Goal: Task Accomplishment & Management: Complete application form

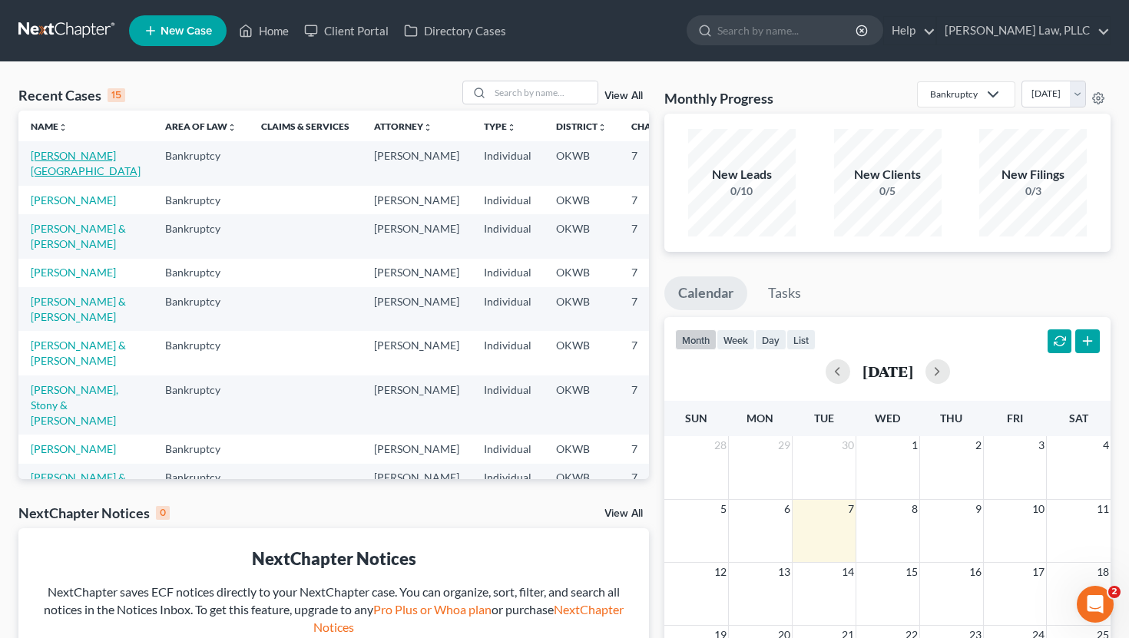
click at [73, 167] on link "[PERSON_NAME][GEOGRAPHIC_DATA]" at bounding box center [86, 163] width 110 height 28
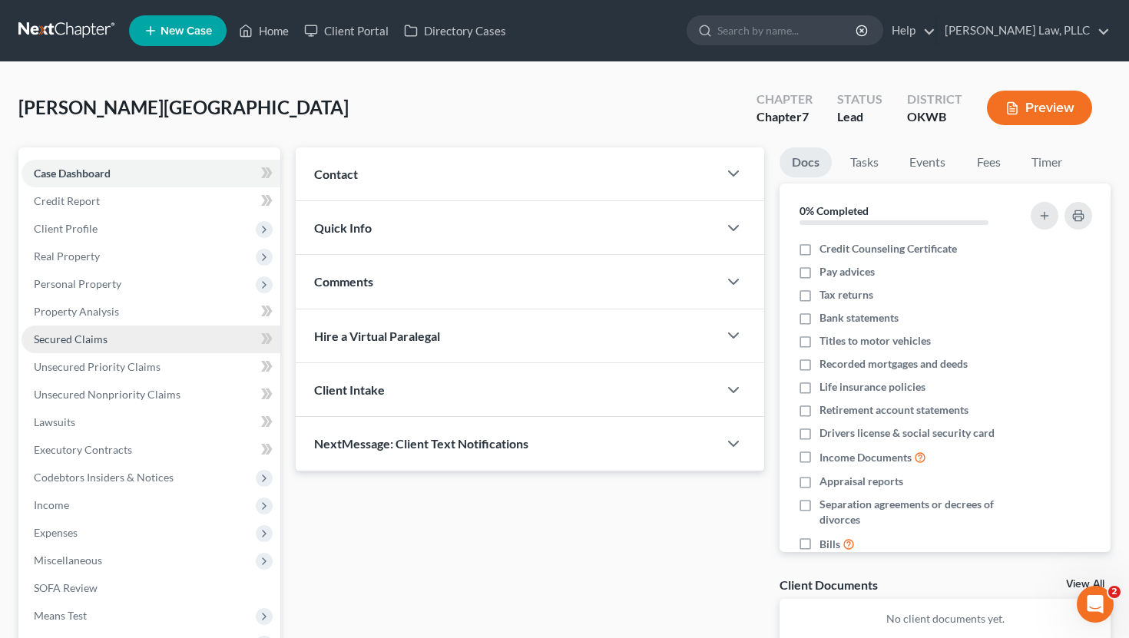
click at [120, 341] on link "Secured Claims" at bounding box center [151, 340] width 259 height 28
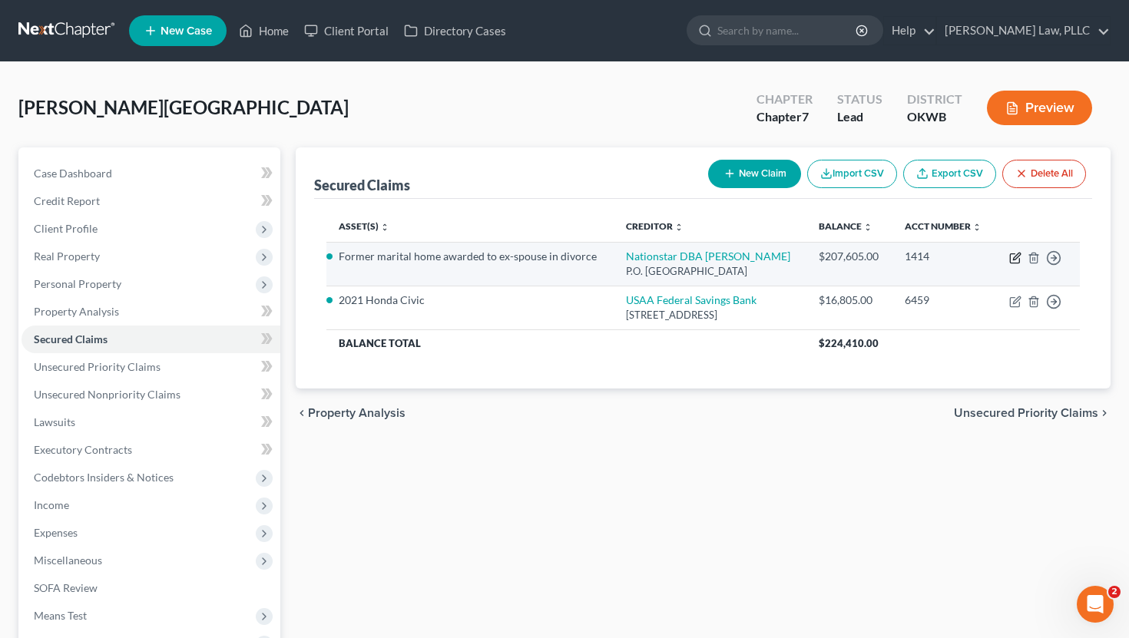
click at [1012, 264] on icon "button" at bounding box center [1015, 258] width 12 height 12
select select "45"
select select "4"
select select "3"
select select "0"
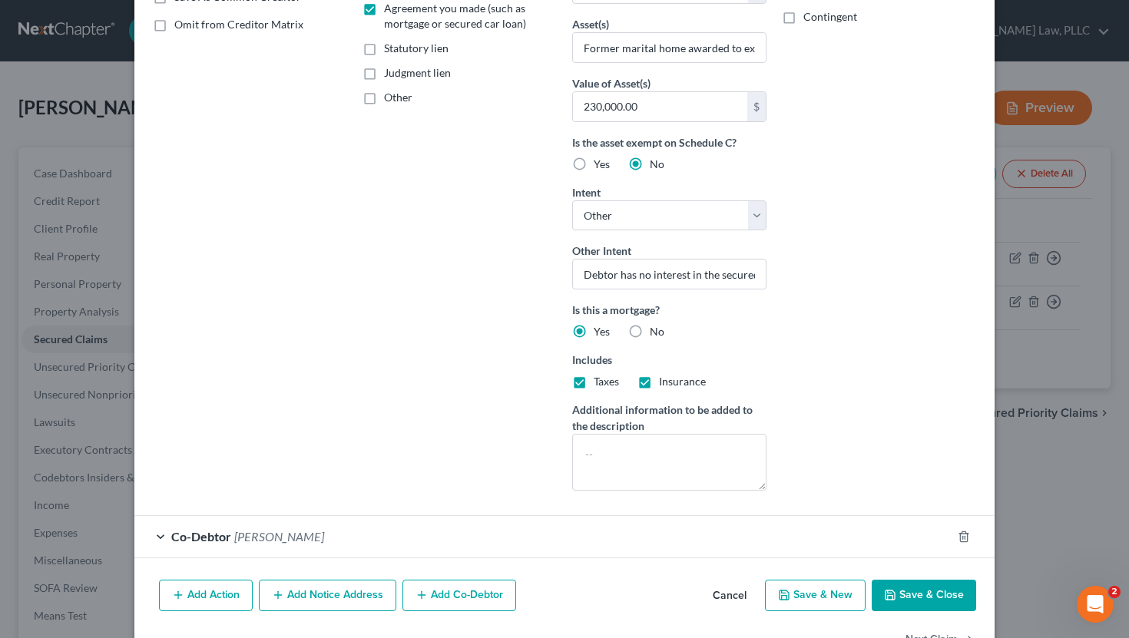
scroll to position [309, 0]
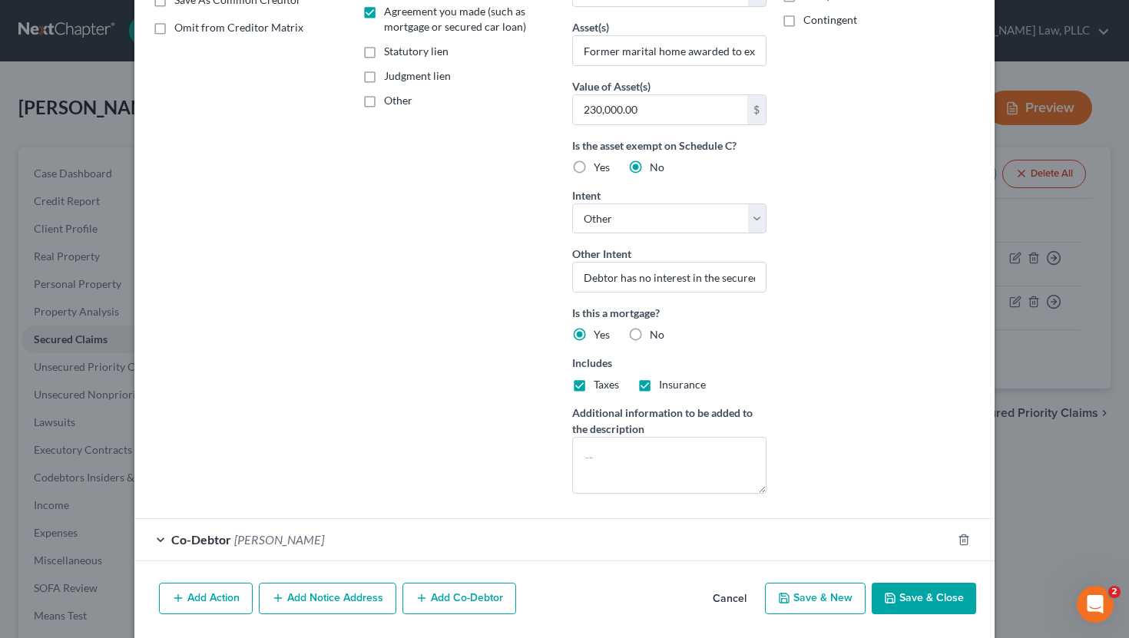
click at [726, 604] on button "Cancel" at bounding box center [729, 600] width 58 height 31
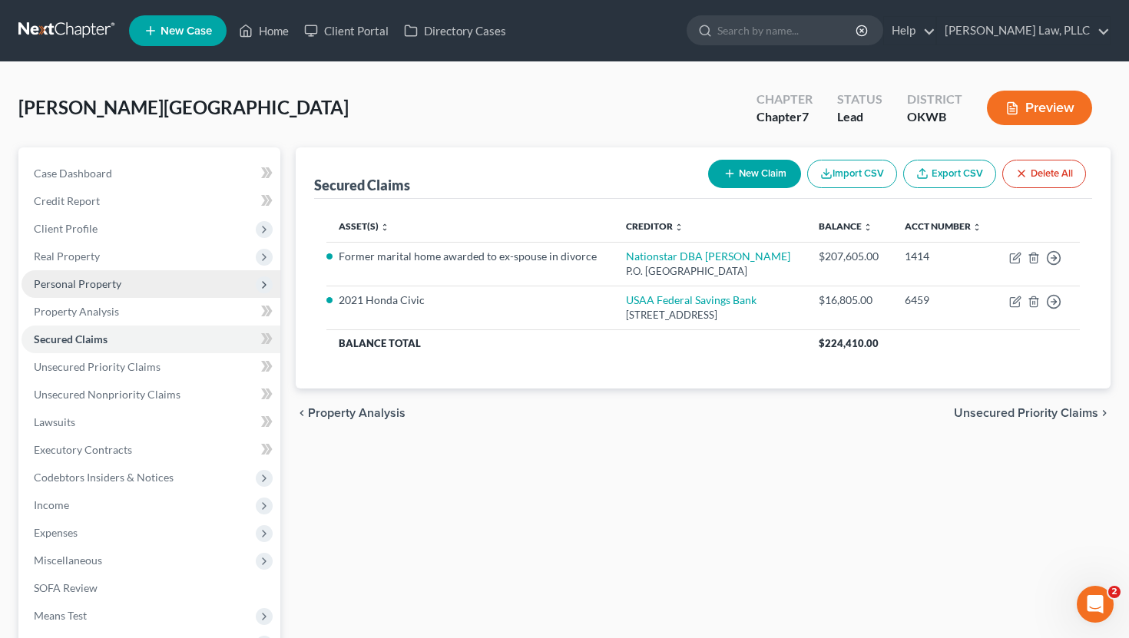
click at [132, 290] on span "Personal Property" at bounding box center [151, 284] width 259 height 28
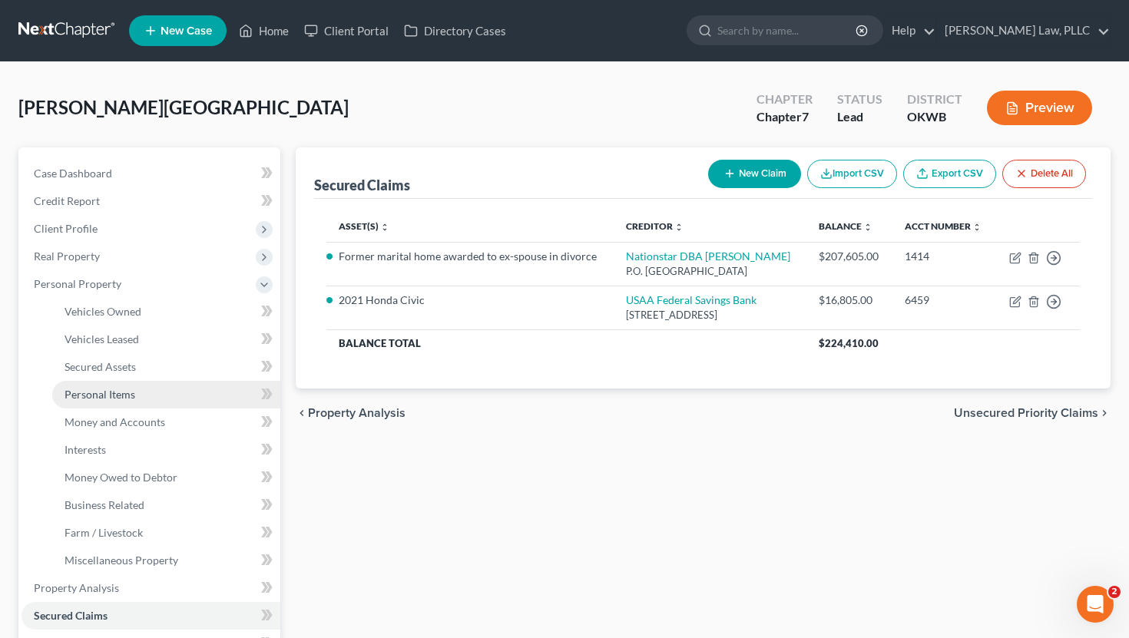
click at [109, 392] on span "Personal Items" at bounding box center [100, 394] width 71 height 13
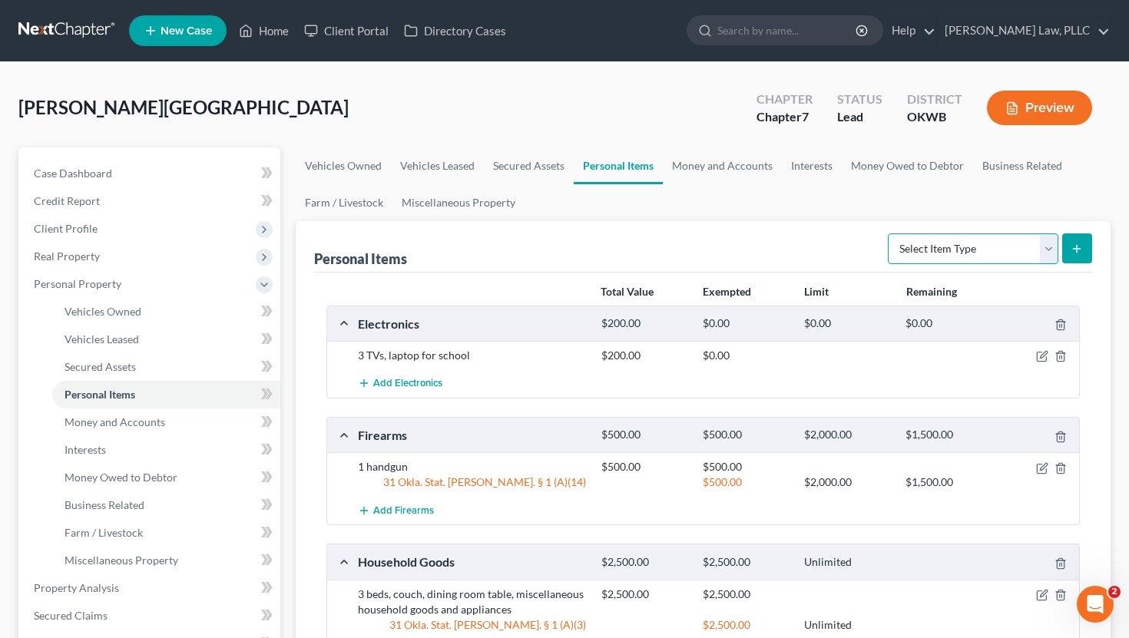
click at [952, 240] on select "Select Item Type Clothing Collectibles Of Value Electronics Firearms Household …" at bounding box center [973, 248] width 171 height 31
select select "clothing"
click at [889, 233] on select "Select Item Type Clothing Collectibles Of Value Electronics Firearms Household …" at bounding box center [973, 248] width 171 height 31
click at [1079, 251] on icon "submit" at bounding box center [1077, 249] width 12 height 12
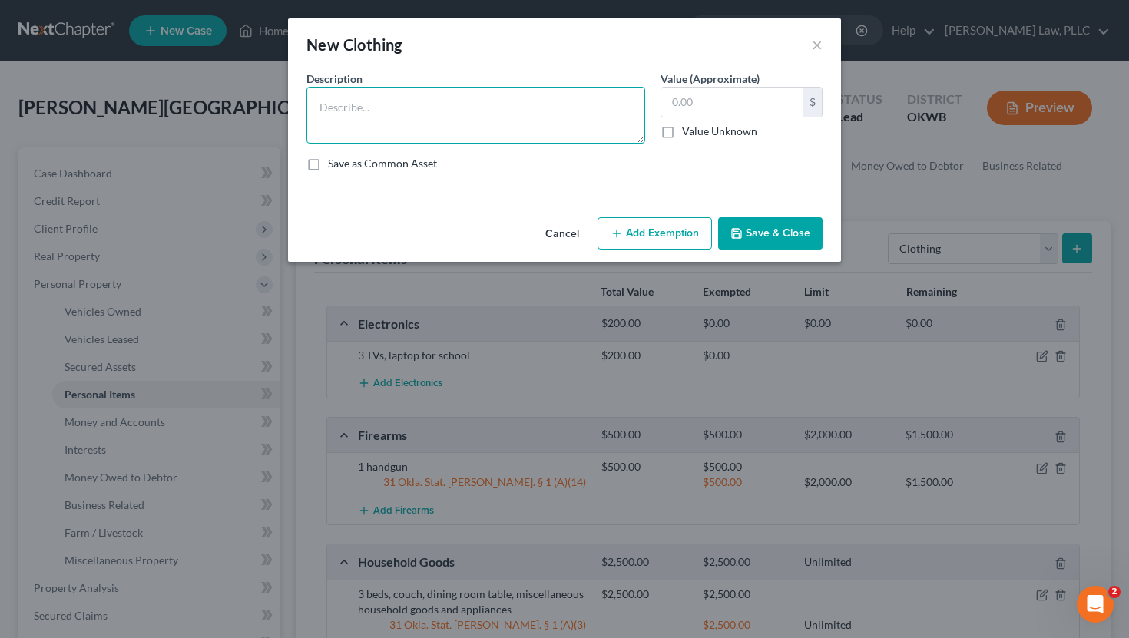
click at [459, 139] on textarea at bounding box center [475, 115] width 339 height 57
click at [712, 103] on input "text" at bounding box center [732, 102] width 142 height 29
click at [715, 105] on input "text" at bounding box center [732, 102] width 142 height 29
click at [508, 106] on textarea "Miscellaneous wearing apparel" at bounding box center [475, 115] width 339 height 57
type textarea "Miscellaneous wearing apparel"
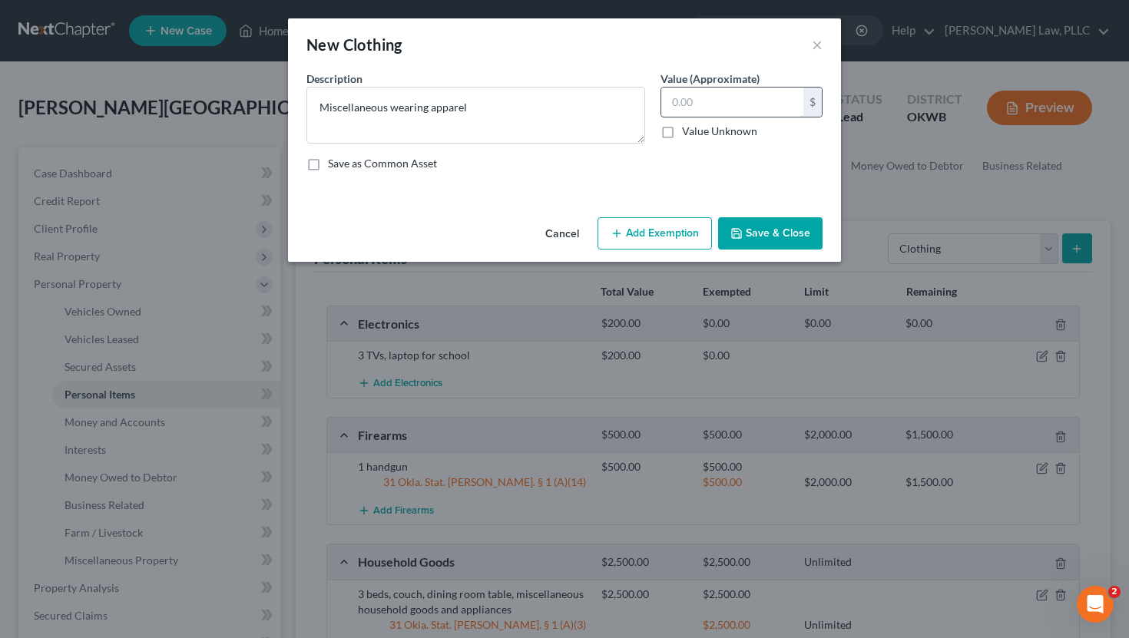
click at [730, 104] on input "text" at bounding box center [732, 102] width 142 height 29
type input "500"
click at [643, 216] on div "Cancel Add Exemption Save & Close" at bounding box center [564, 236] width 553 height 51
click at [643, 227] on button "Add Exemption" at bounding box center [655, 233] width 114 height 32
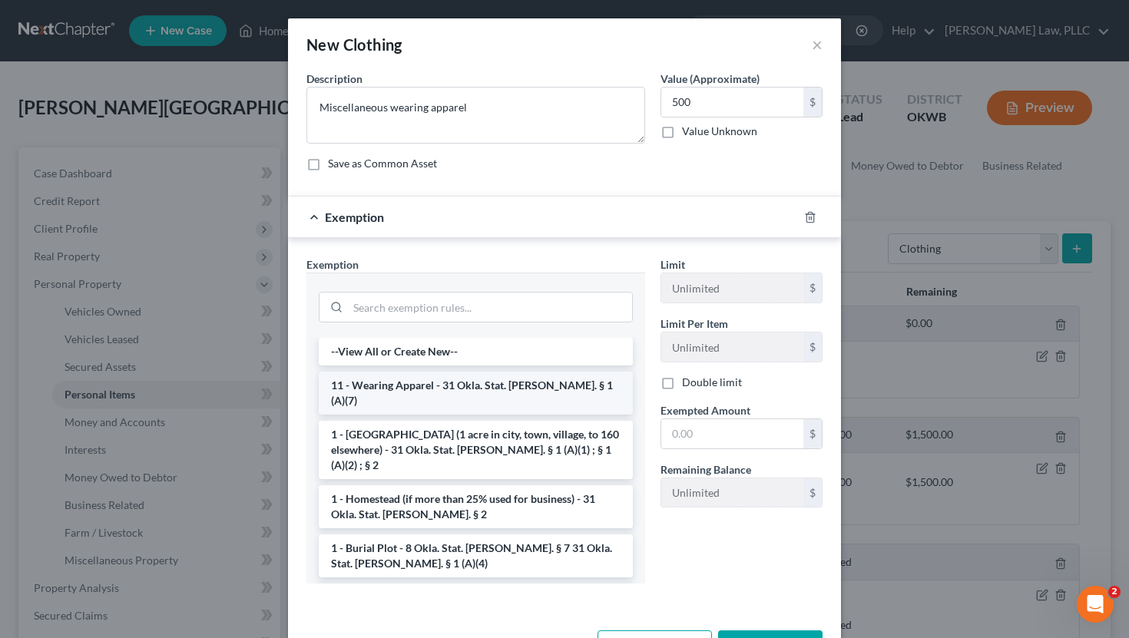
click at [514, 389] on li "11 - Wearing Apparel - 31 Okla. Stat. [PERSON_NAME]. § 1 (A)(7)" at bounding box center [476, 393] width 314 height 43
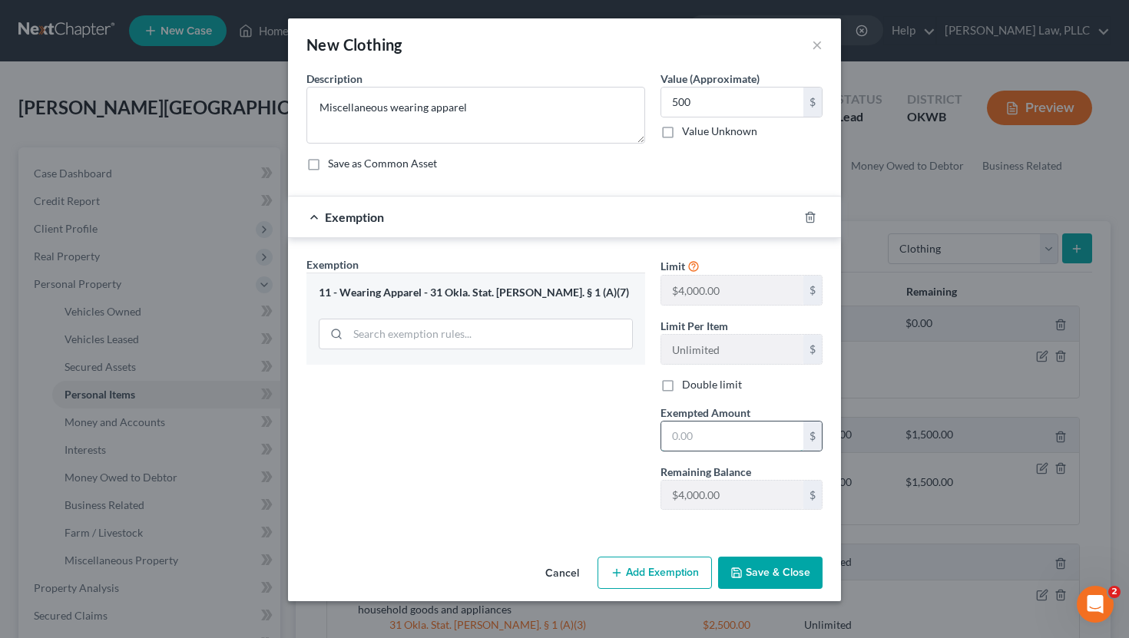
click at [704, 429] on input "text" at bounding box center [732, 436] width 142 height 29
type input "500"
click at [773, 568] on button "Save & Close" at bounding box center [770, 573] width 104 height 32
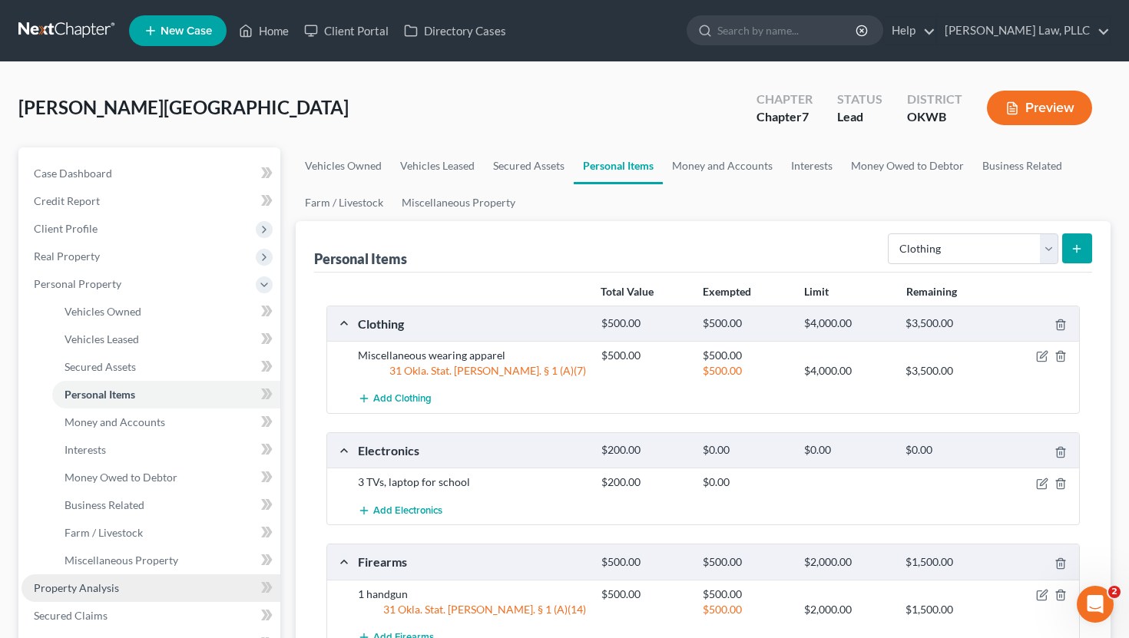
click at [88, 577] on link "Property Analysis" at bounding box center [151, 589] width 259 height 28
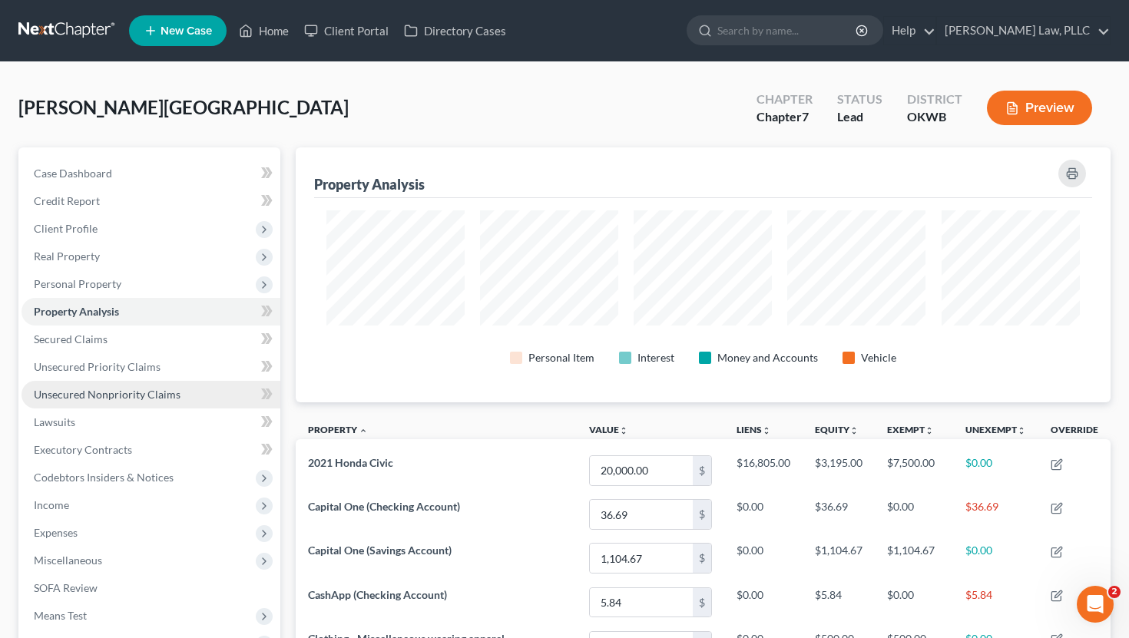
click at [99, 388] on span "Unsecured Nonpriority Claims" at bounding box center [107, 394] width 147 height 13
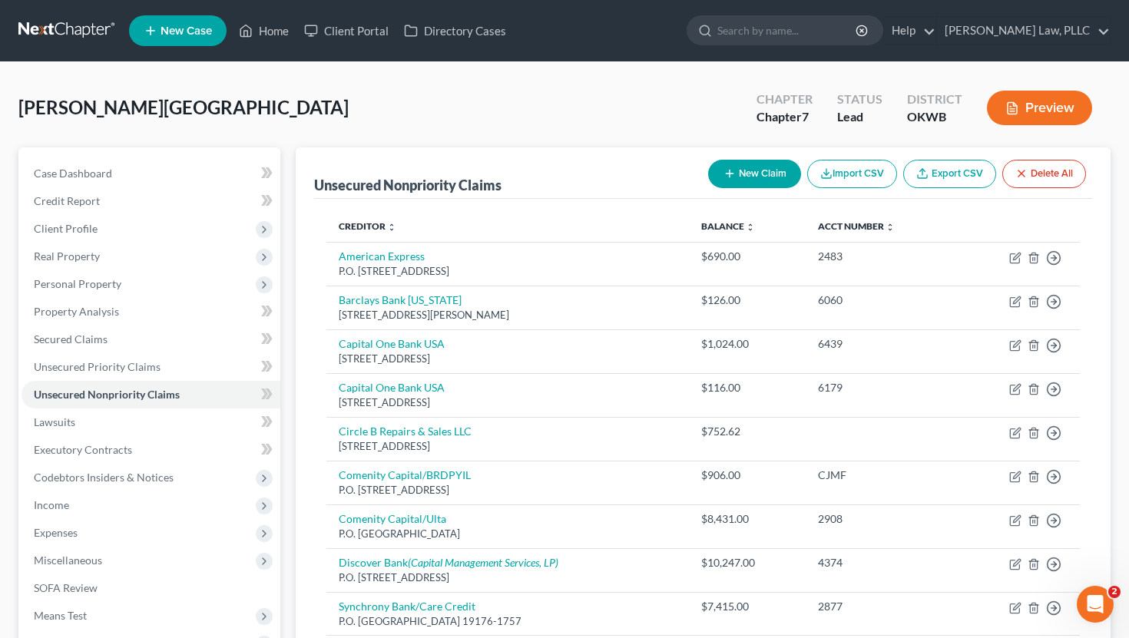
click at [757, 161] on button "New Claim" at bounding box center [754, 174] width 93 height 28
select select "0"
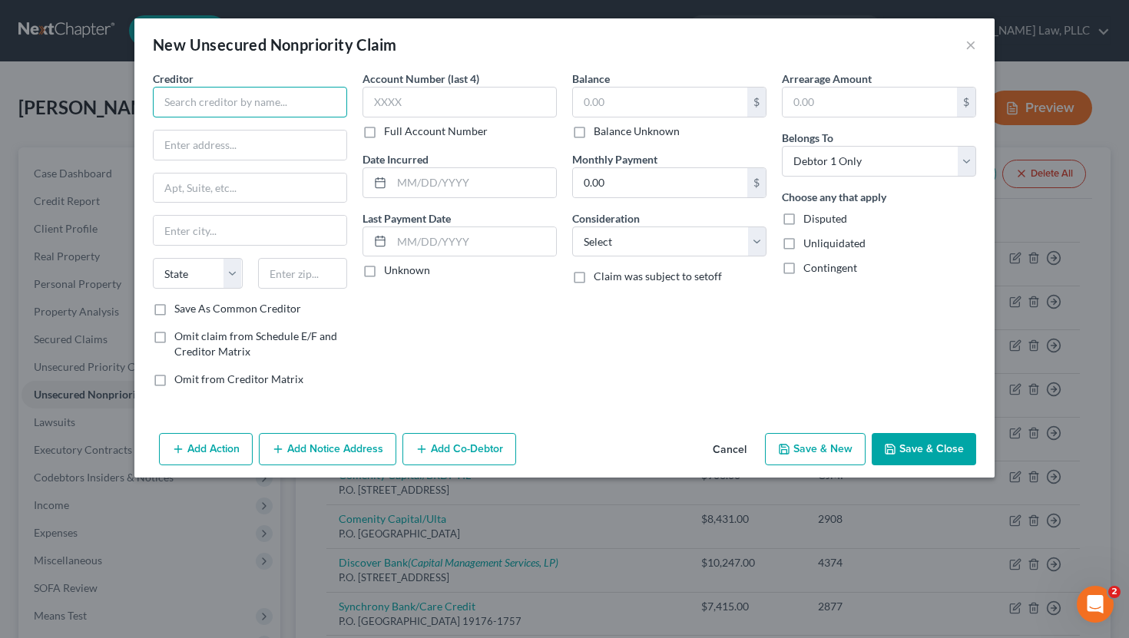
click at [249, 90] on input "text" at bounding box center [250, 102] width 194 height 31
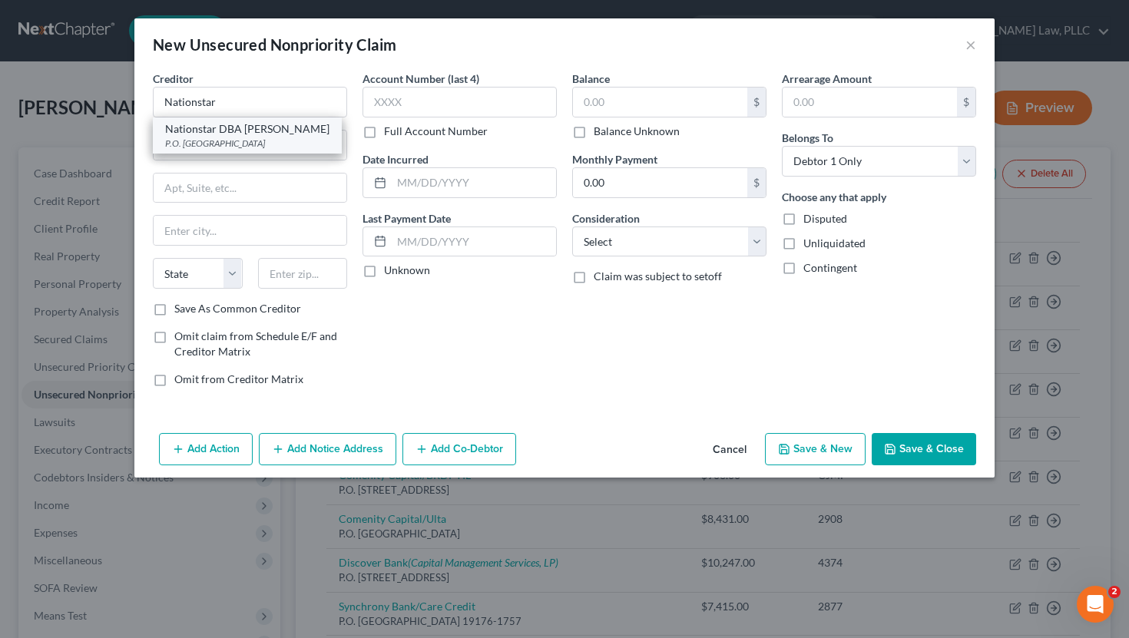
click at [180, 134] on div "Nationstar DBA [PERSON_NAME]" at bounding box center [247, 128] width 164 height 15
type input "Nationstar DBA [PERSON_NAME]"
type input "P.O. Box 199111"
type input "[GEOGRAPHIC_DATA]"
select select "45"
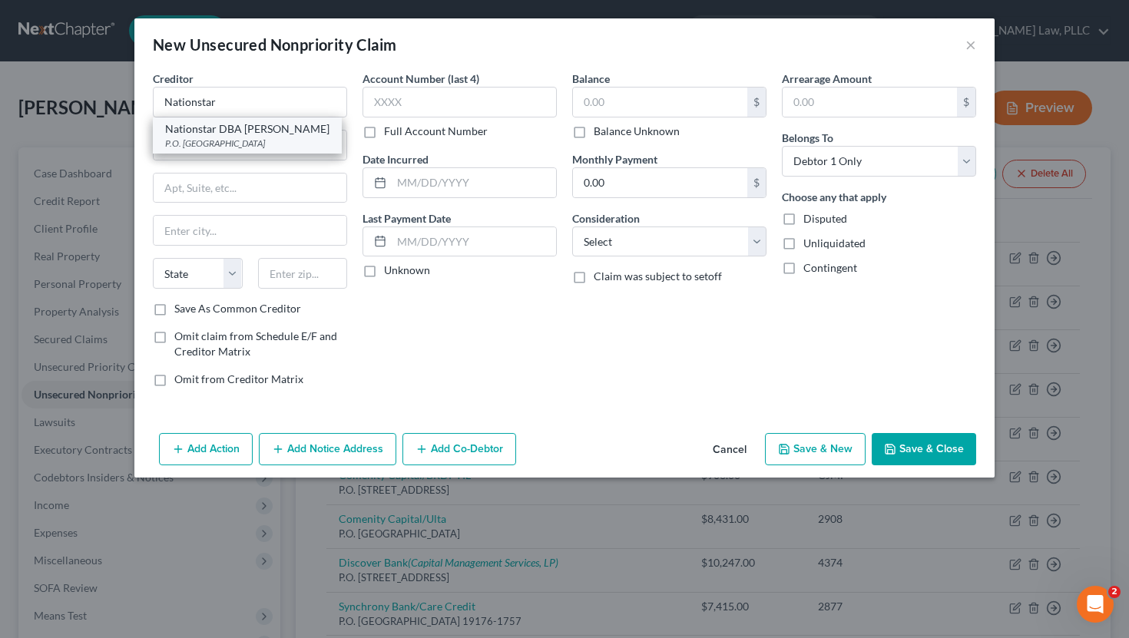
type input "75129"
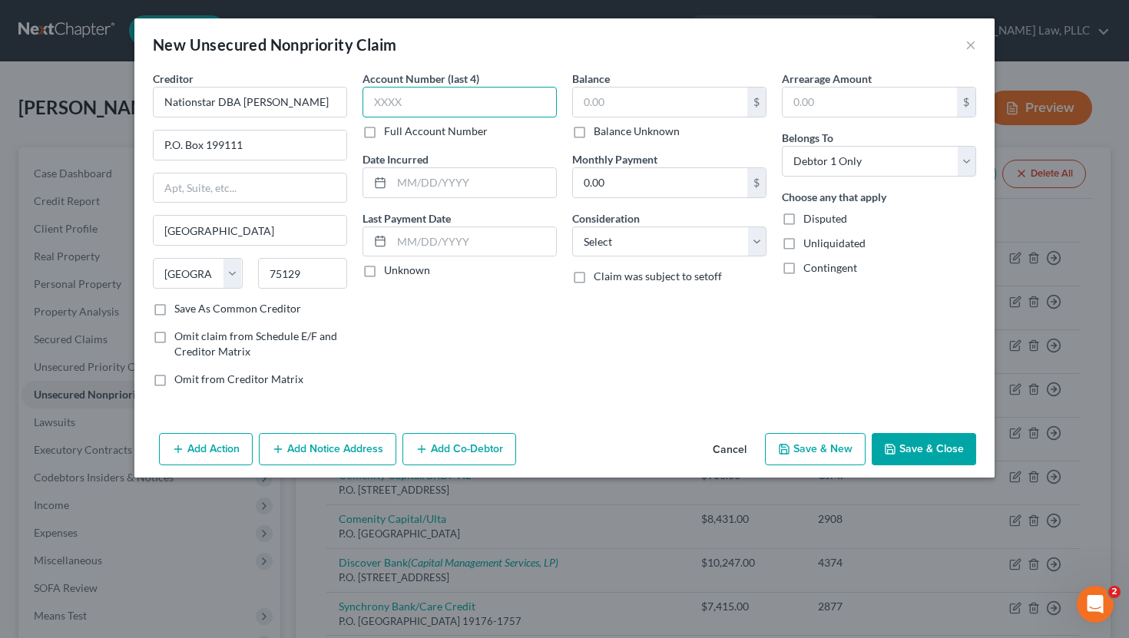
click at [478, 110] on input "text" at bounding box center [460, 102] width 194 height 31
type input "1414"
click at [388, 268] on label "Unknown" at bounding box center [407, 270] width 46 height 15
click at [390, 268] on input "Unknown" at bounding box center [395, 268] width 10 height 10
checkbox input "true"
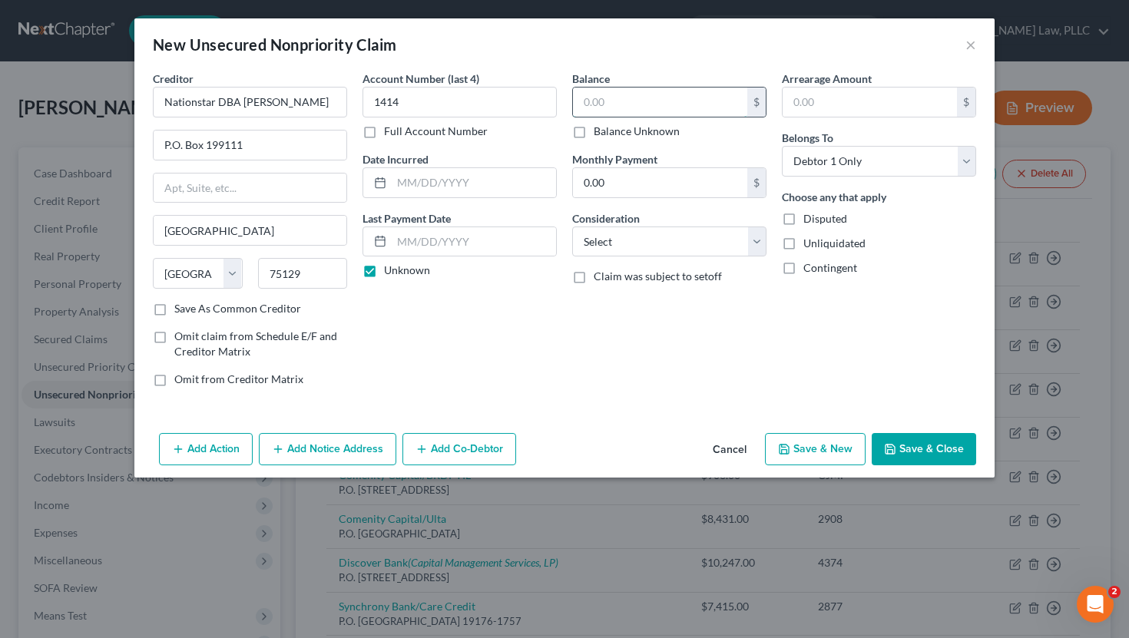
click at [610, 108] on input "text" at bounding box center [660, 102] width 174 height 29
type input "207,605"
click at [638, 257] on div "Balance 207,605.00 $ Balance Unknown Balance Undetermined 207,605 $ Balance Unk…" at bounding box center [670, 235] width 210 height 329
click at [643, 254] on select "Select Cable / Satellite Services Collection Agency Credit Card Debt Debt Couns…" at bounding box center [669, 242] width 194 height 31
select select "14"
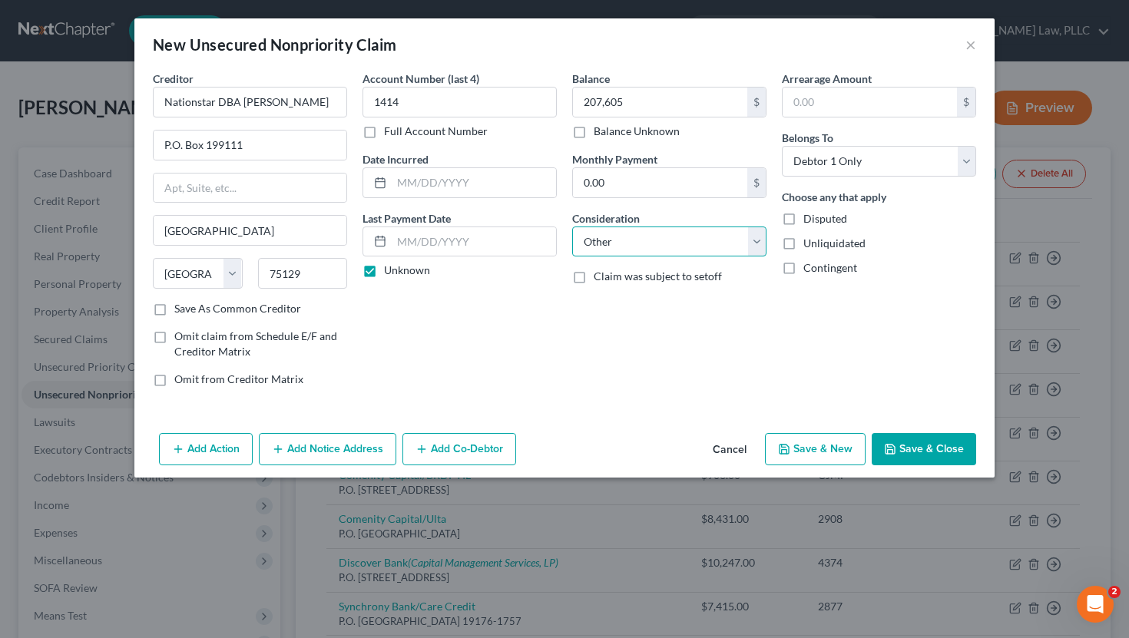
click at [572, 227] on select "Select Cable / Satellite Services Collection Agency Credit Card Debt Debt Couns…" at bounding box center [669, 242] width 194 height 31
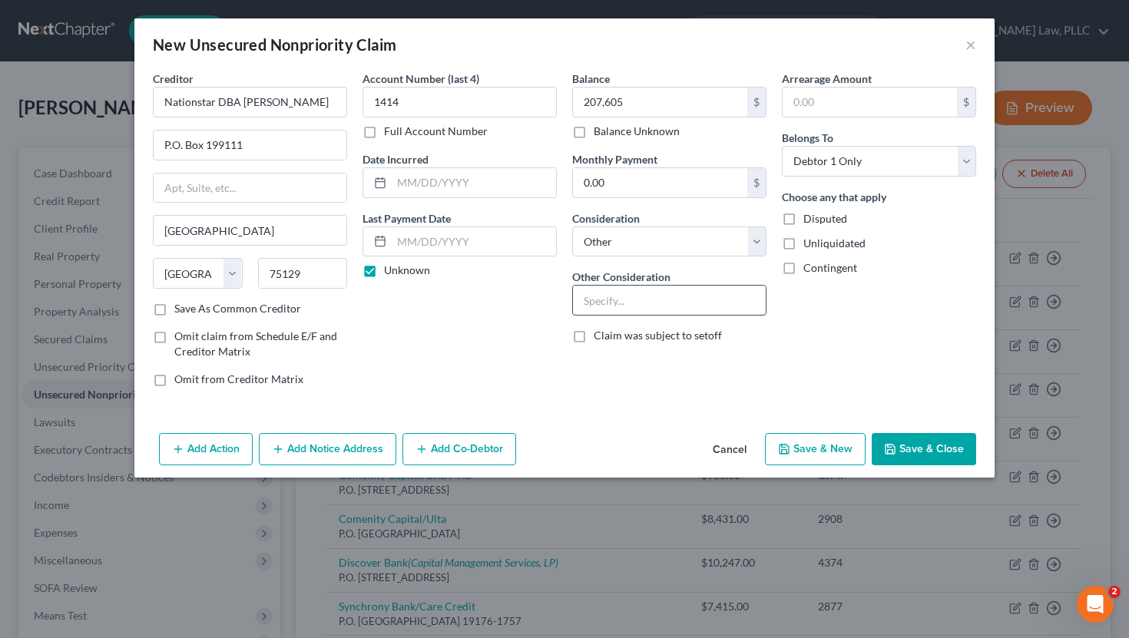
click at [624, 300] on input "text" at bounding box center [669, 300] width 193 height 29
type input "F"
type input "M"
type input "Balance left on note of property awarded to ex-spouse in divorce"
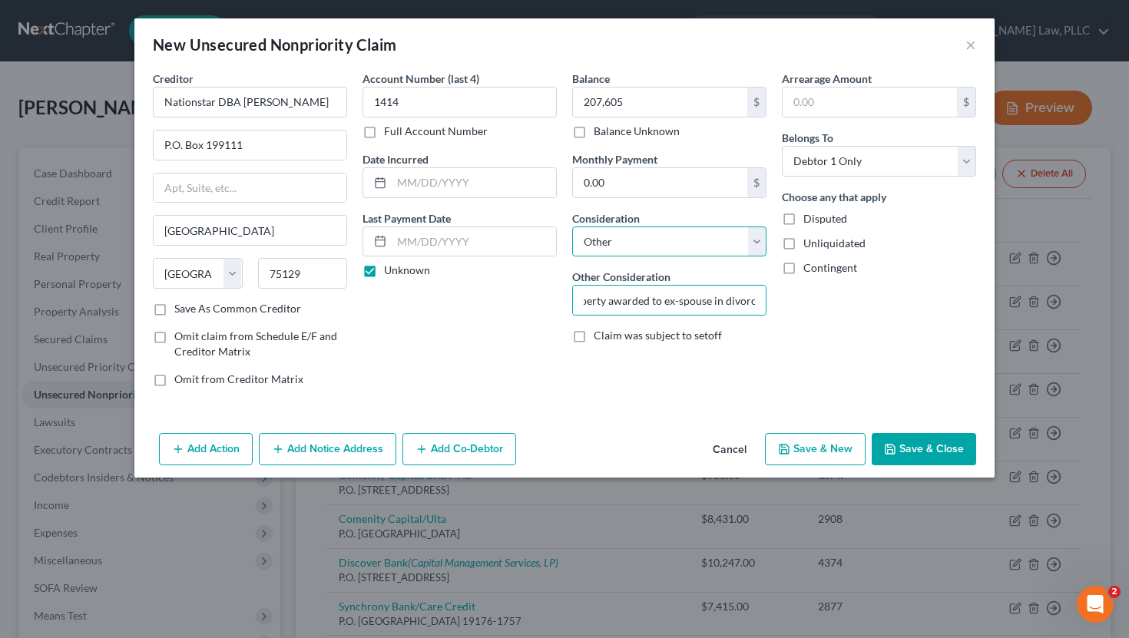
click at [655, 240] on select "Select Cable / Satellite Services Collection Agency Credit Card Debt Debt Couns…" at bounding box center [669, 242] width 194 height 31
click at [572, 227] on select "Select Cable / Satellite Services Collection Agency Credit Card Debt Debt Couns…" at bounding box center [669, 242] width 194 height 31
click at [906, 442] on button "Save & Close" at bounding box center [924, 449] width 104 height 32
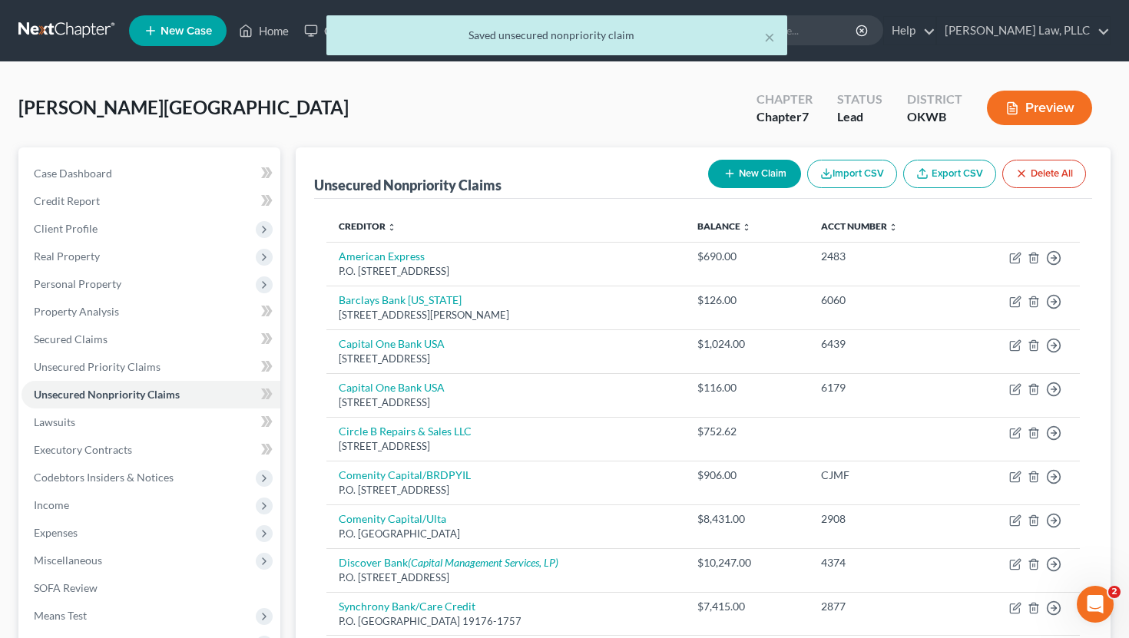
click at [1032, 107] on button "Preview" at bounding box center [1039, 108] width 105 height 35
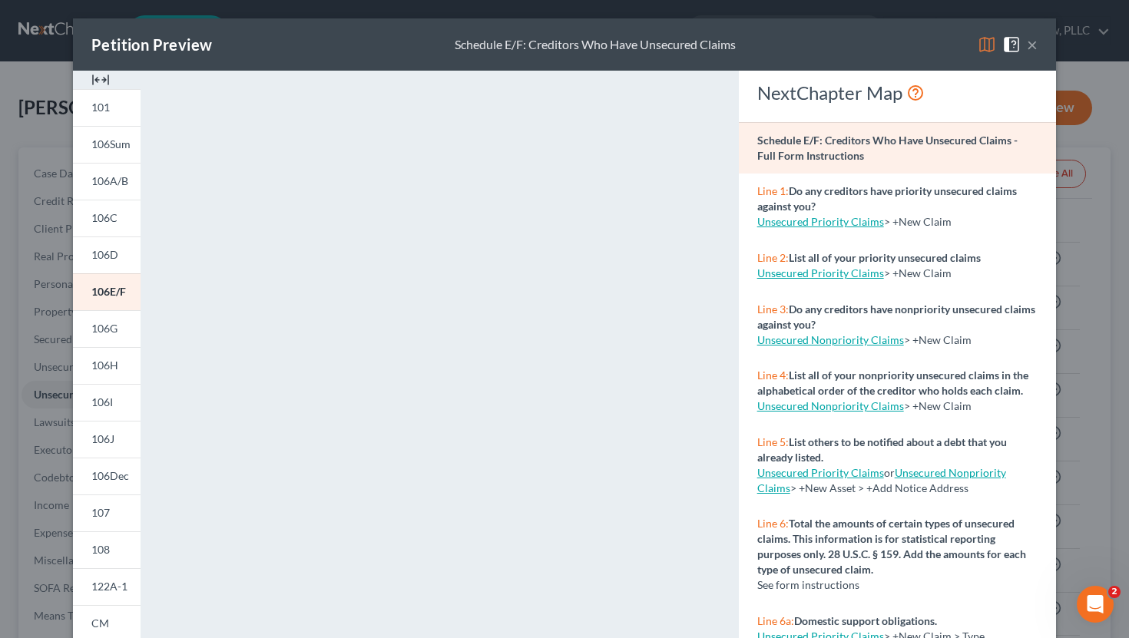
click at [12, 473] on div "Petition Preview Schedule E/F: Creditors Who Have Unsecured Claims × 101 106Sum…" at bounding box center [564, 319] width 1129 height 638
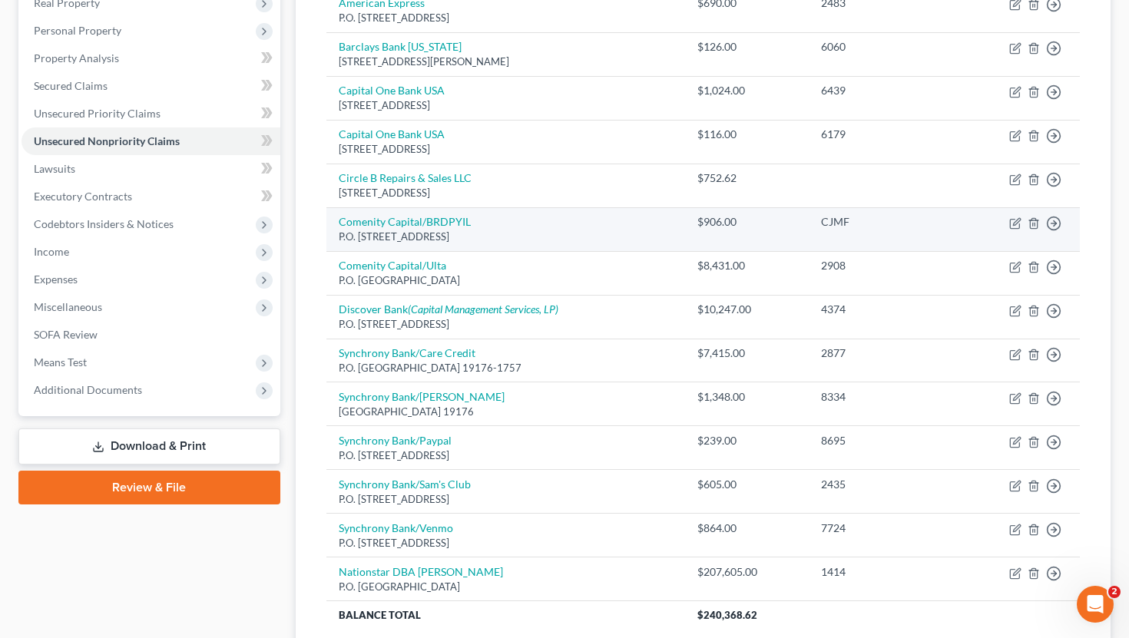
scroll to position [279, 0]
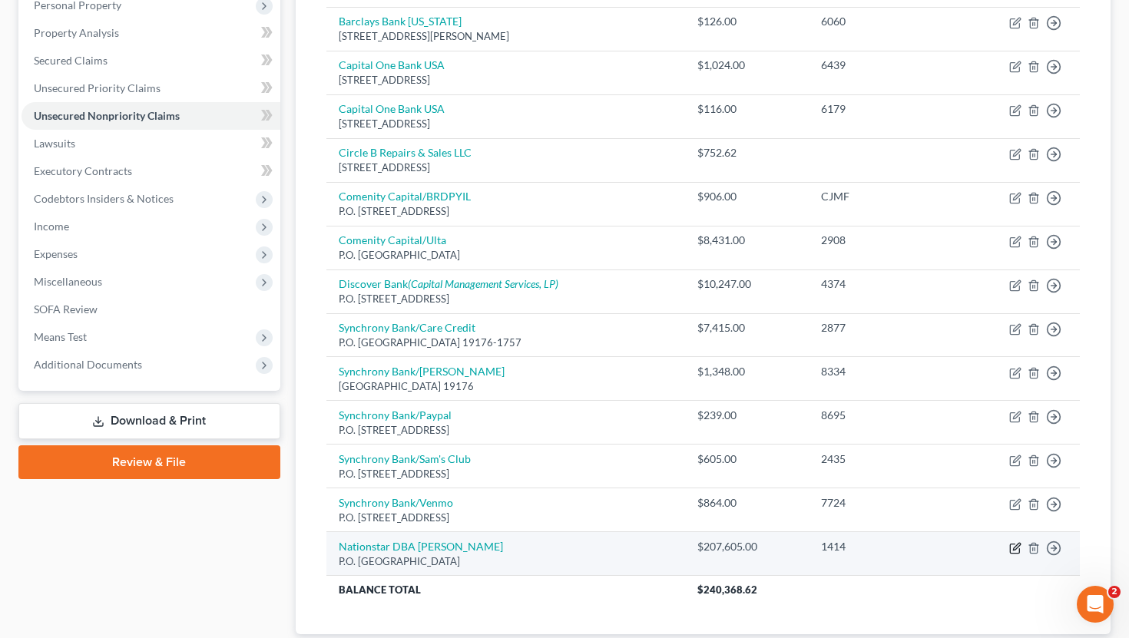
click at [1017, 548] on icon "button" at bounding box center [1015, 548] width 12 height 12
select select "45"
select select "14"
select select "0"
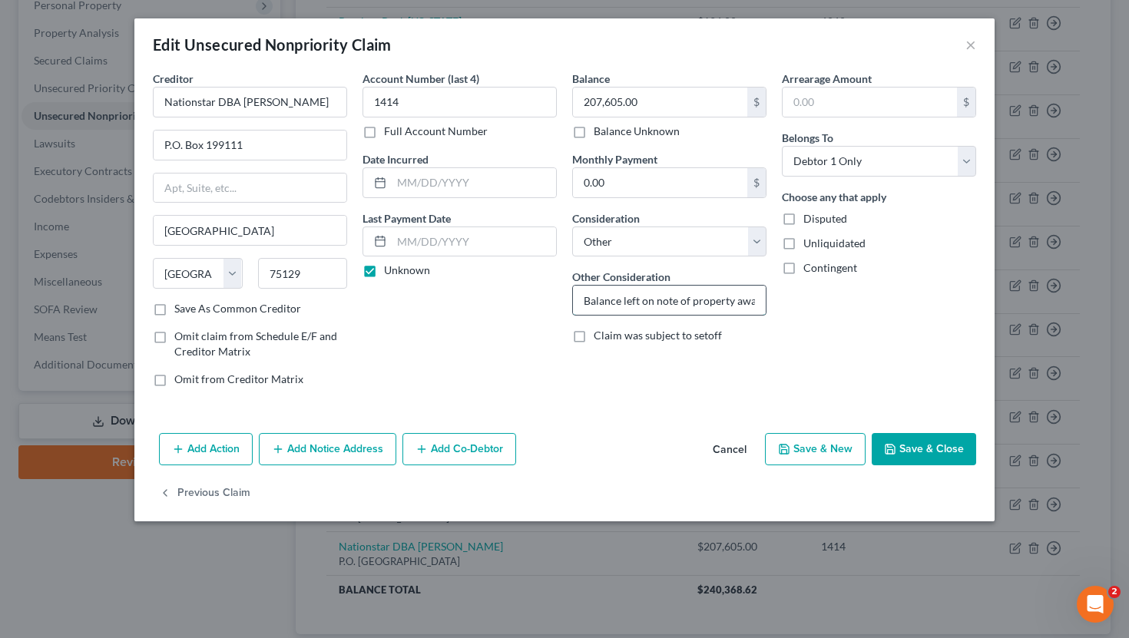
click at [714, 300] on input "Balance left on note of property awarded to ex-spouse in divorce" at bounding box center [669, 300] width 193 height 29
click at [687, 297] on input "Balance left on note of property awarded to ex-spouse in divorce" at bounding box center [669, 300] width 193 height 29
type input "Balance left on note for property awarded to ex-spouse in divorce"
click at [912, 432] on div "Add Action Add Notice Address Add Co-Debtor Cancel Save & New Save & Close" at bounding box center [564, 452] width 860 height 51
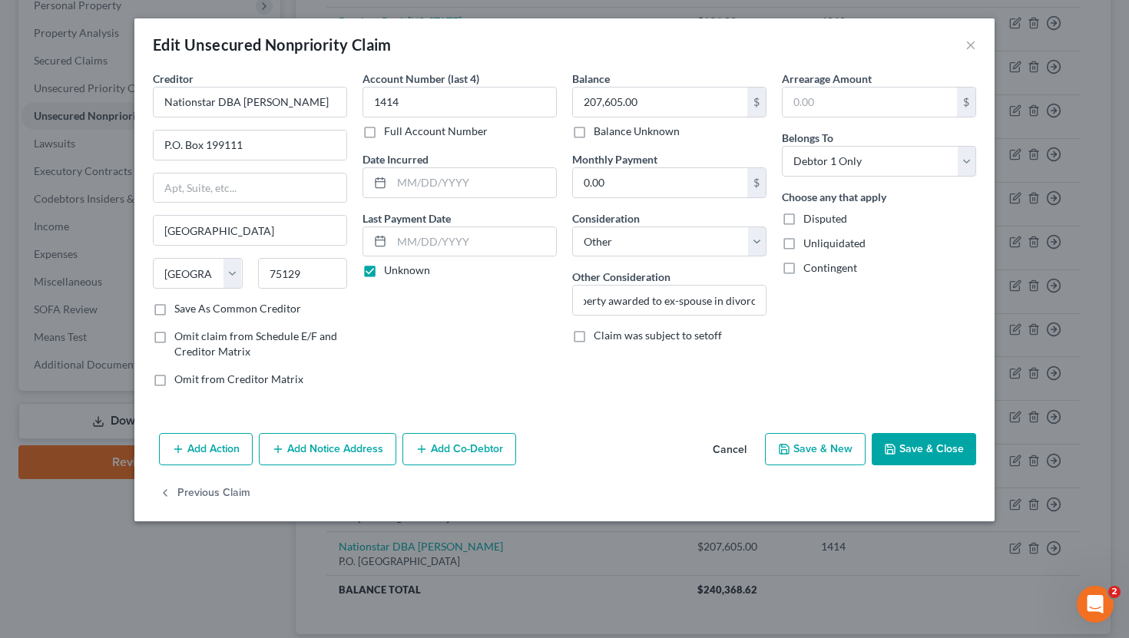
scroll to position [0, 0]
click at [912, 444] on button "Save & Close" at bounding box center [924, 449] width 104 height 32
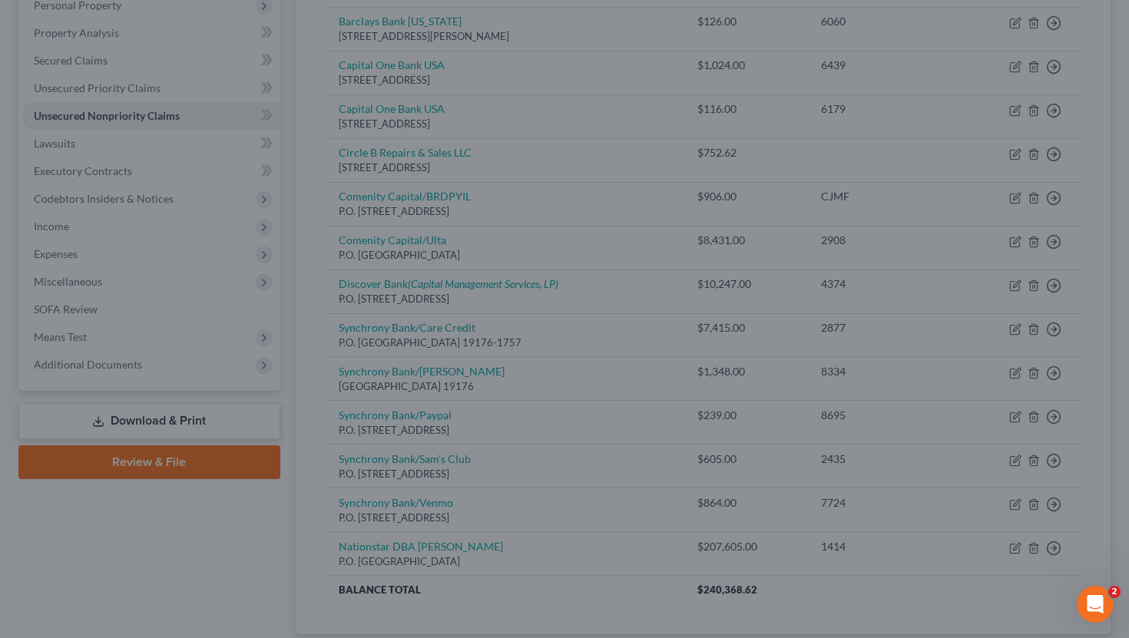
type input "0"
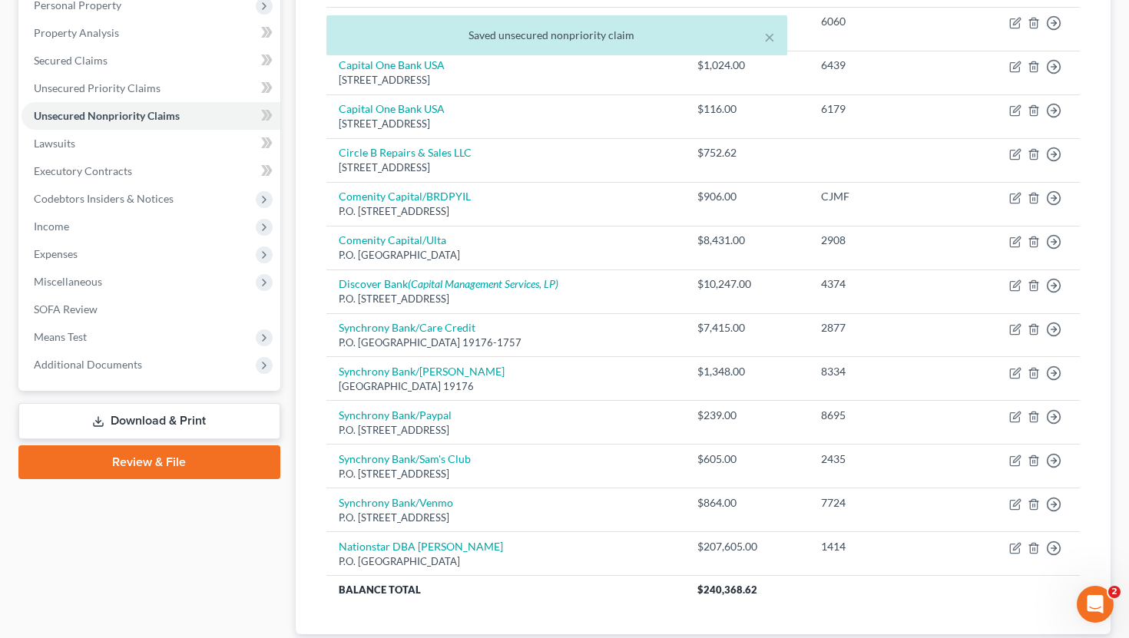
click at [173, 57] on div "× Saved unsecured nonpriority claim" at bounding box center [556, 39] width 1129 height 48
click at [173, 61] on div "× Saved unsecured nonpriority claim" at bounding box center [556, 39] width 1129 height 48
click at [90, 60] on div "× Saved unsecured nonpriority claim" at bounding box center [556, 39] width 1129 height 48
click at [260, 60] on div "× Saved unsecured nonpriority claim" at bounding box center [556, 39] width 1129 height 48
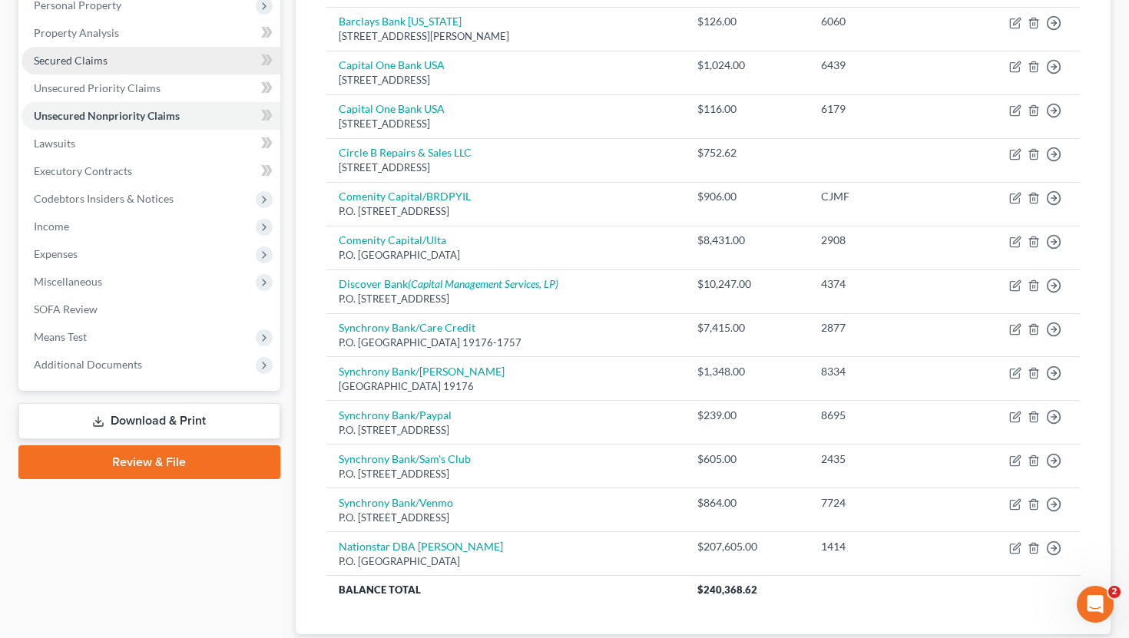
click at [94, 61] on span "Secured Claims" at bounding box center [71, 60] width 74 height 13
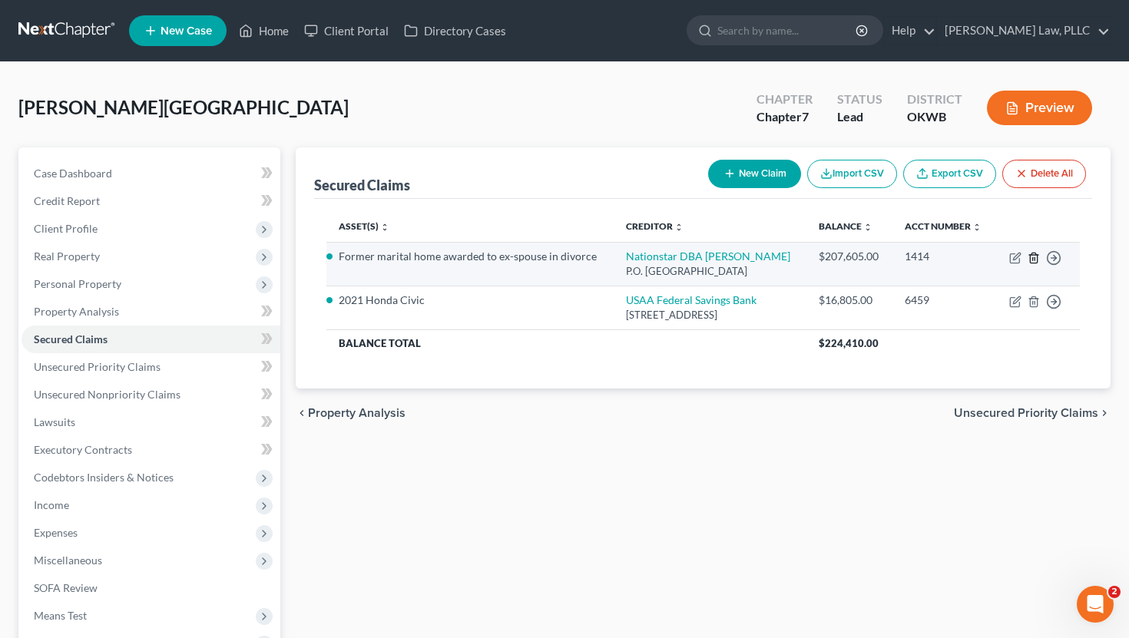
click at [1036, 264] on icon "button" at bounding box center [1034, 258] width 12 height 12
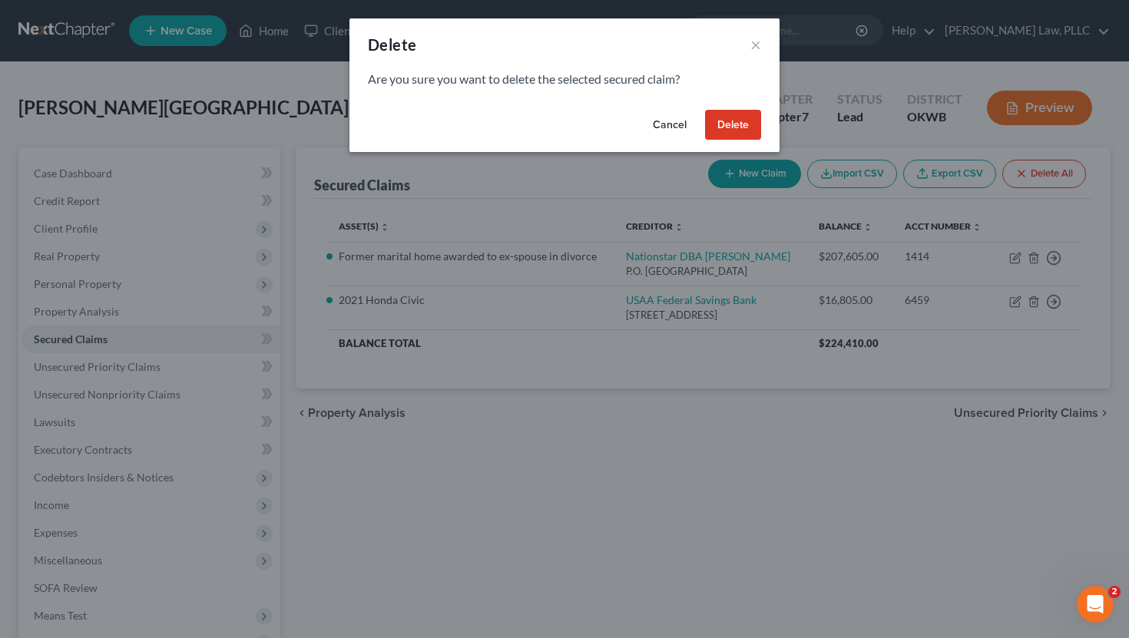
click at [734, 124] on button "Delete" at bounding box center [733, 125] width 56 height 31
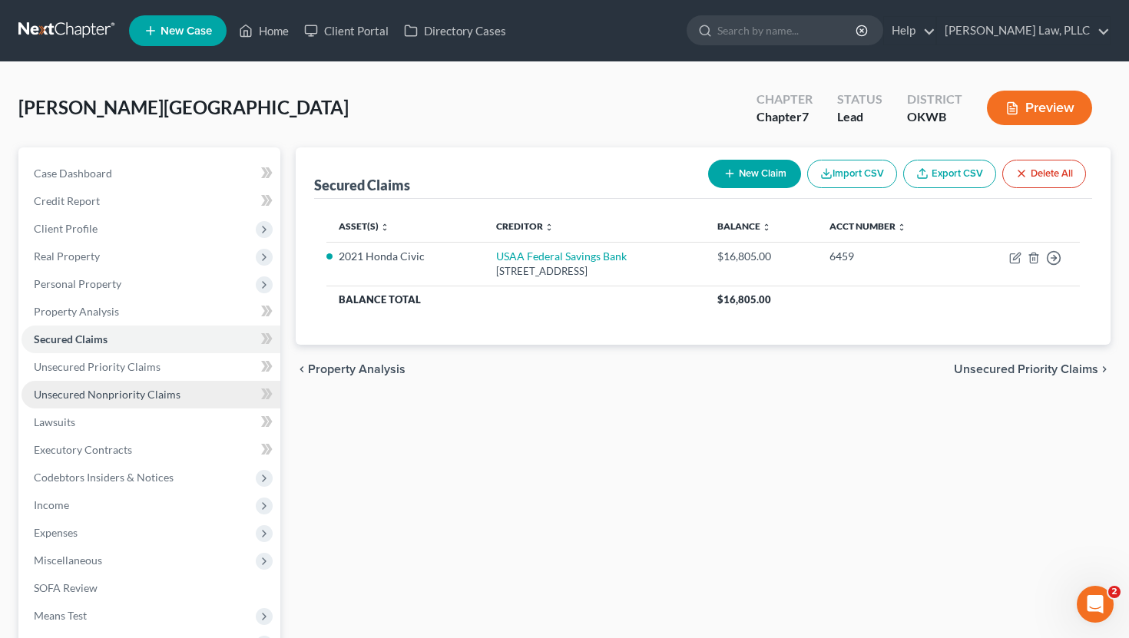
click at [179, 396] on link "Unsecured Nonpriority Claims" at bounding box center [151, 395] width 259 height 28
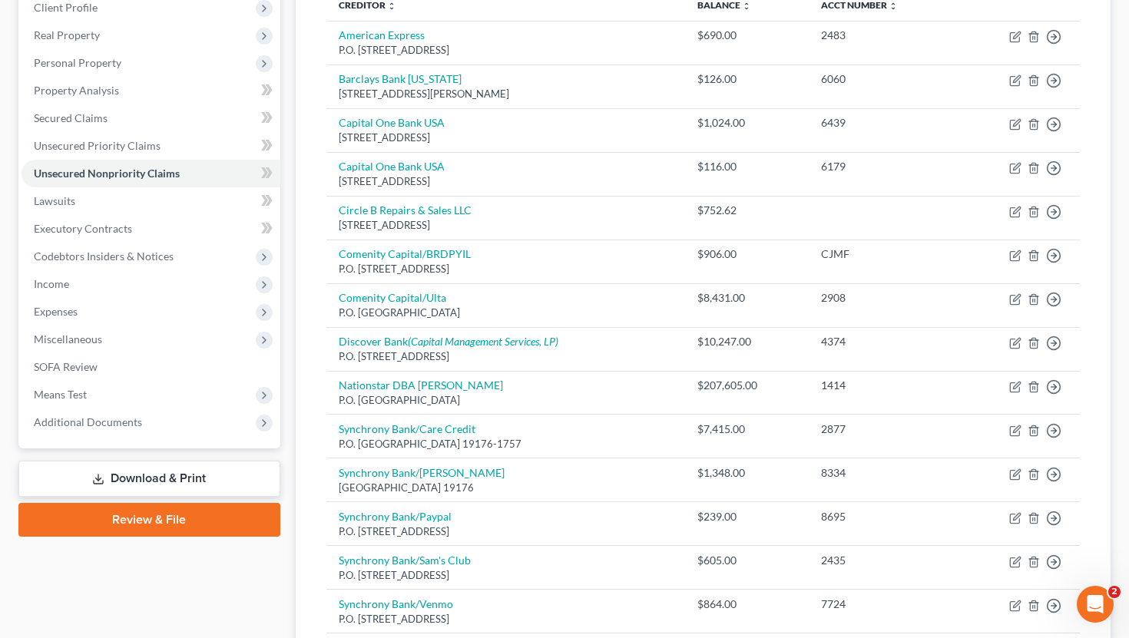
scroll to position [215, 0]
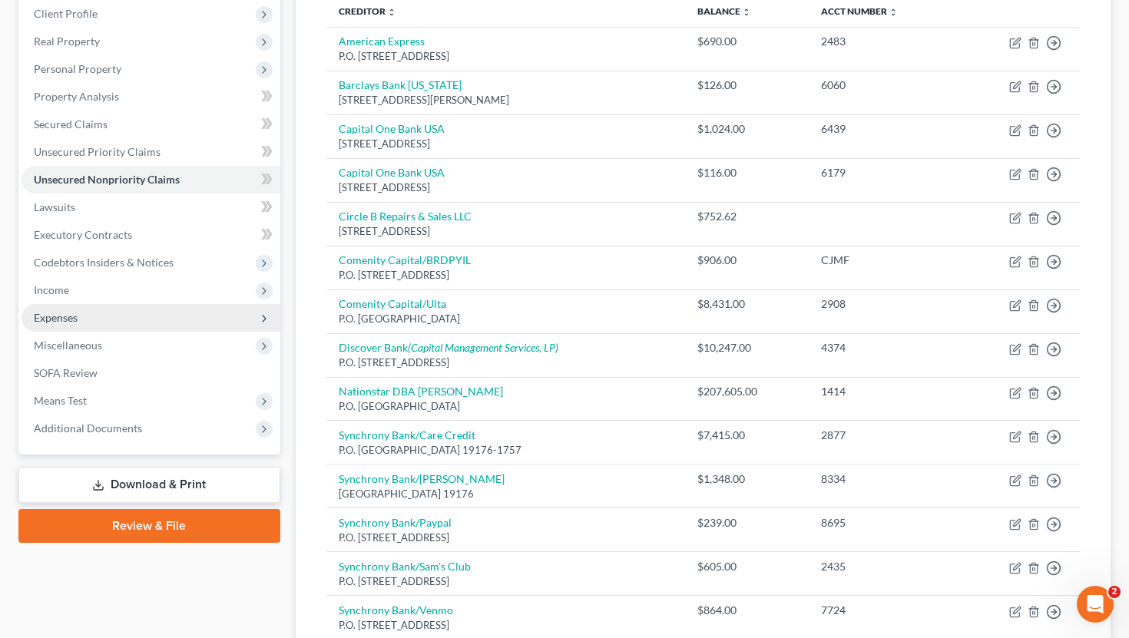
click at [176, 316] on span "Expenses" at bounding box center [151, 318] width 259 height 28
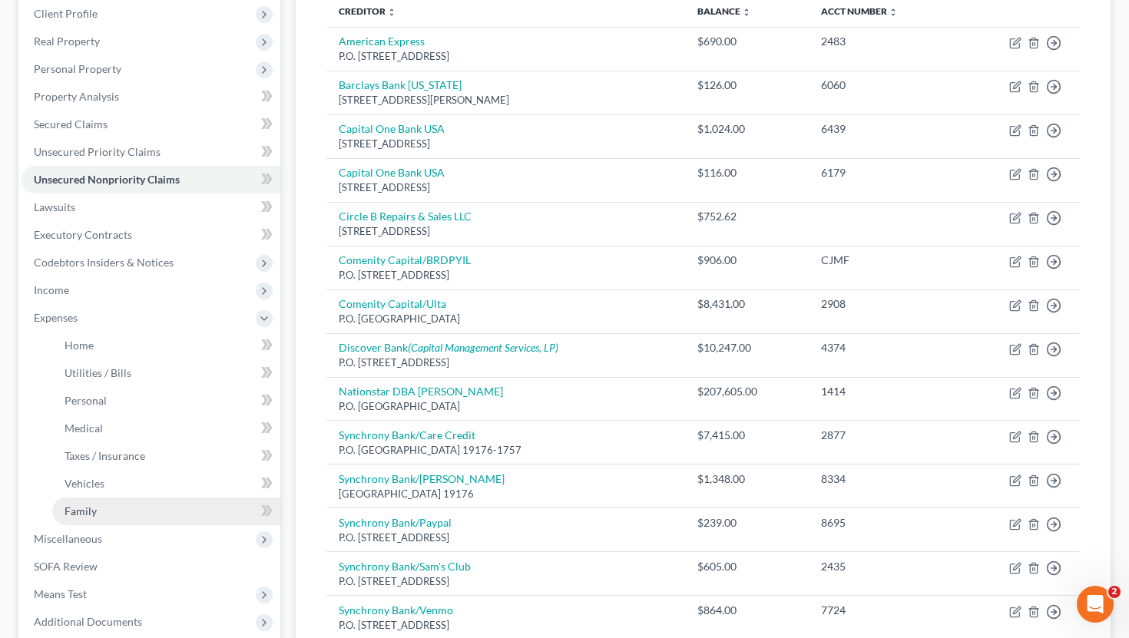
click at [118, 513] on link "Family" at bounding box center [166, 512] width 228 height 28
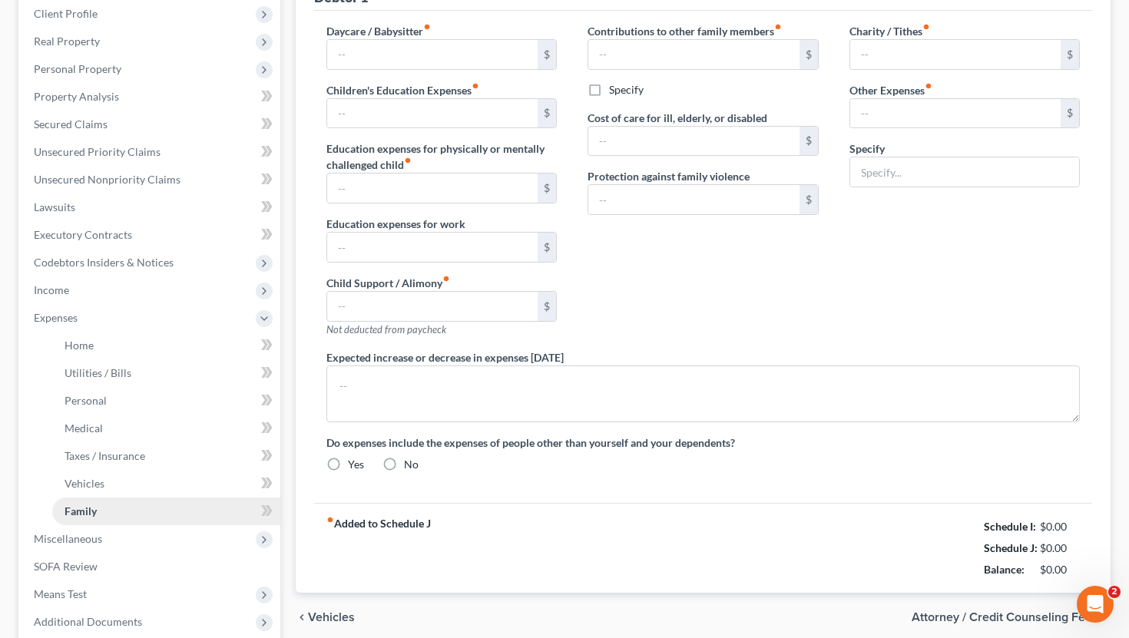
type input "0.00"
type input "200.00"
type input "0.00"
type input "100.00"
type input "0.00"
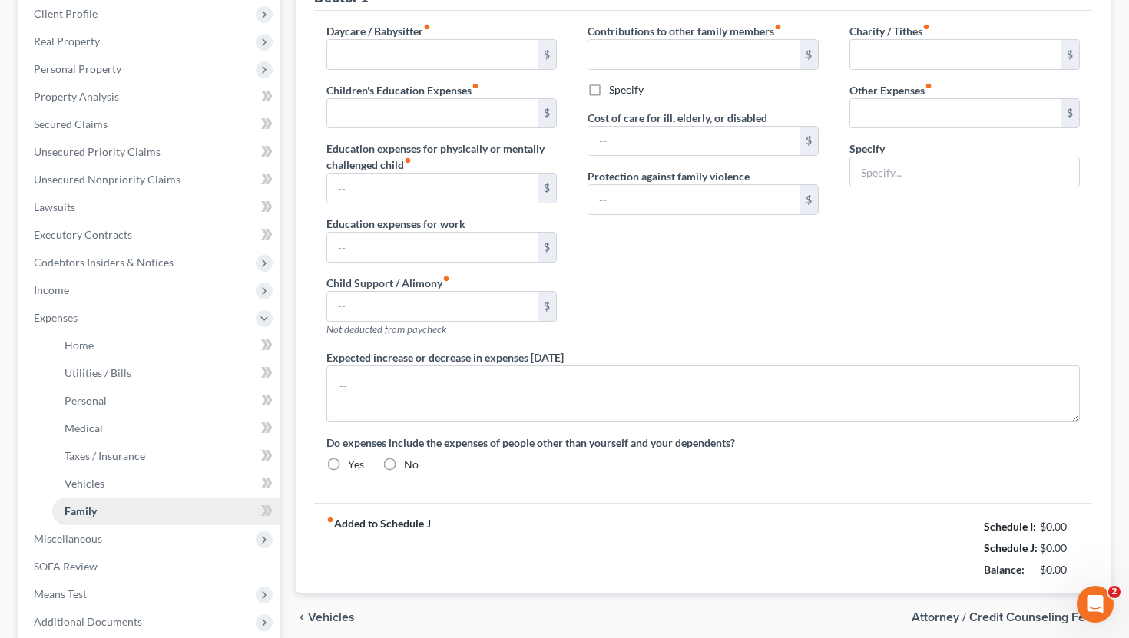
type input "0.00"
radio input "true"
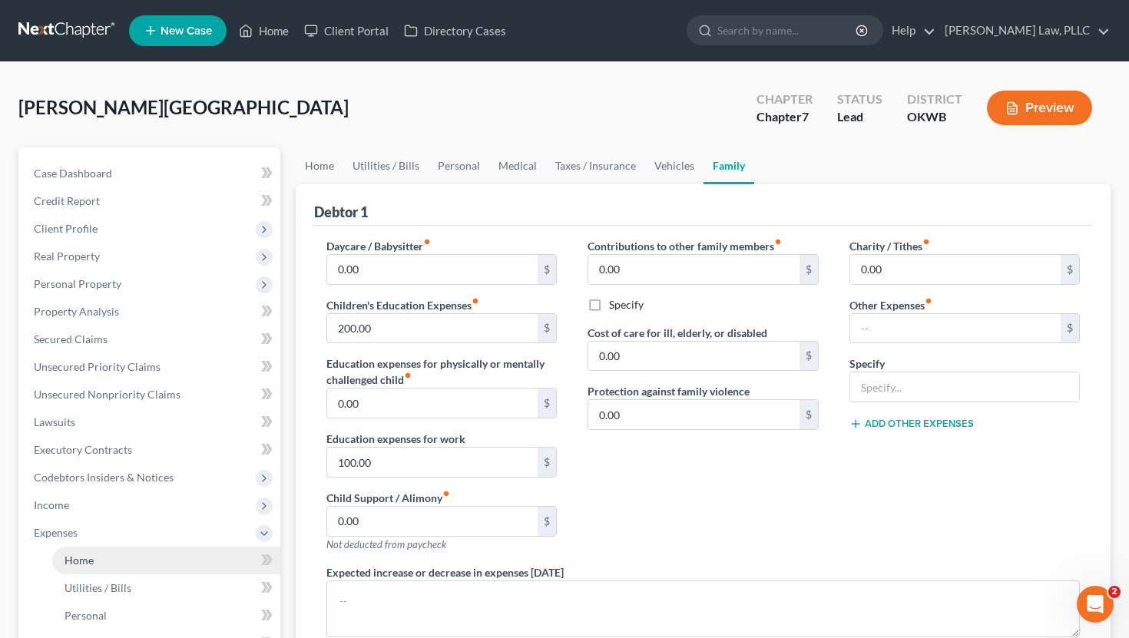
click at [118, 563] on link "Home" at bounding box center [166, 561] width 228 height 28
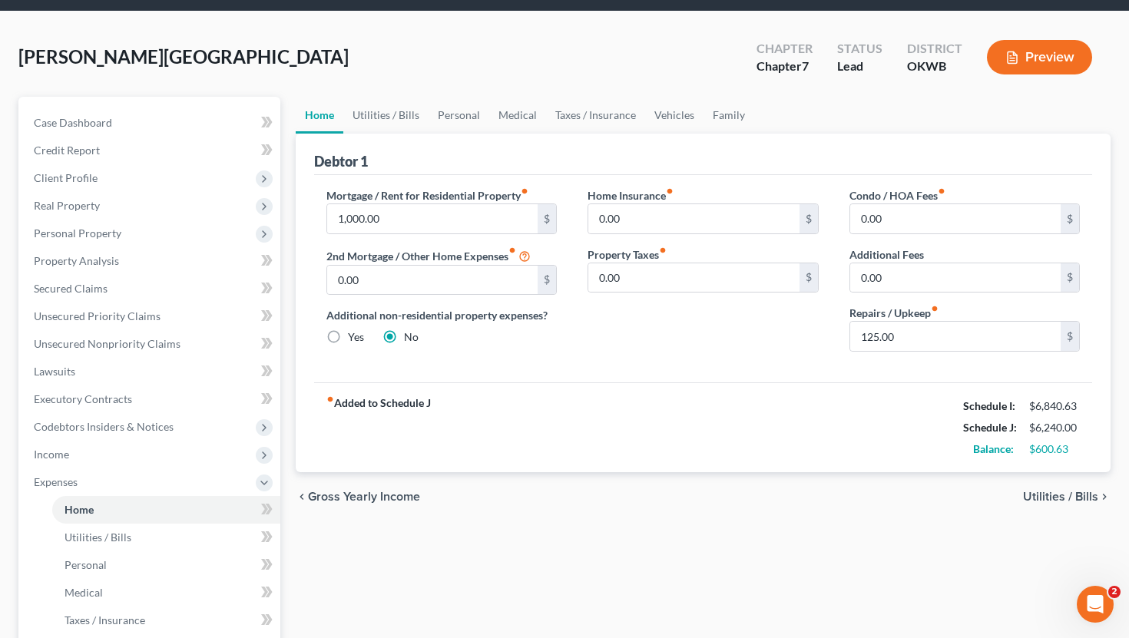
scroll to position [65, 0]
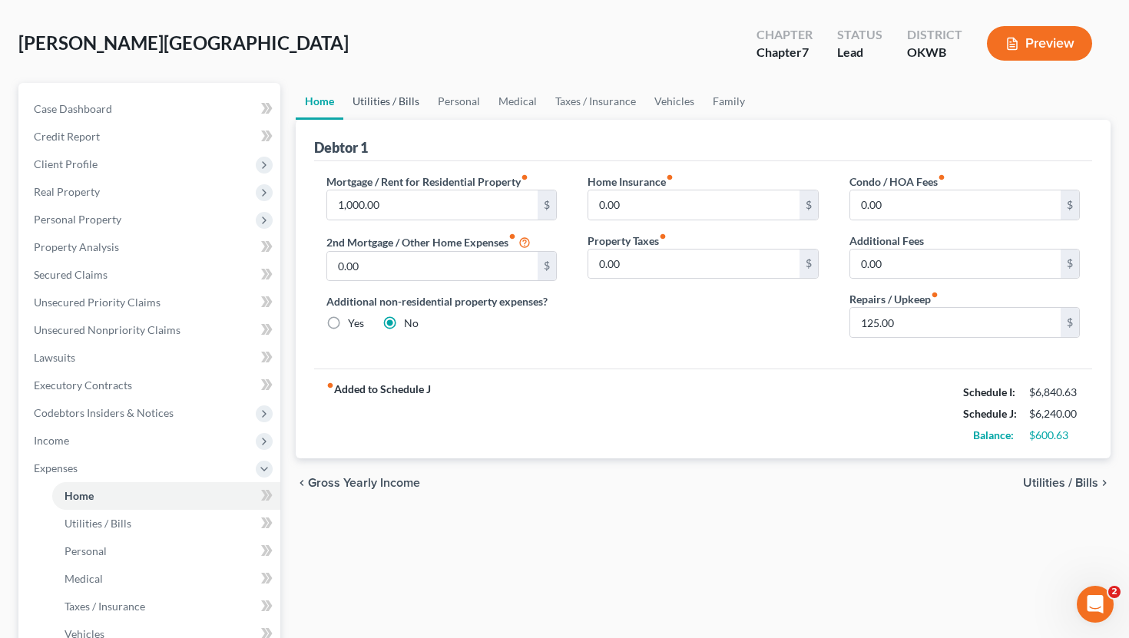
click at [403, 110] on link "Utilities / Bills" at bounding box center [385, 101] width 85 height 37
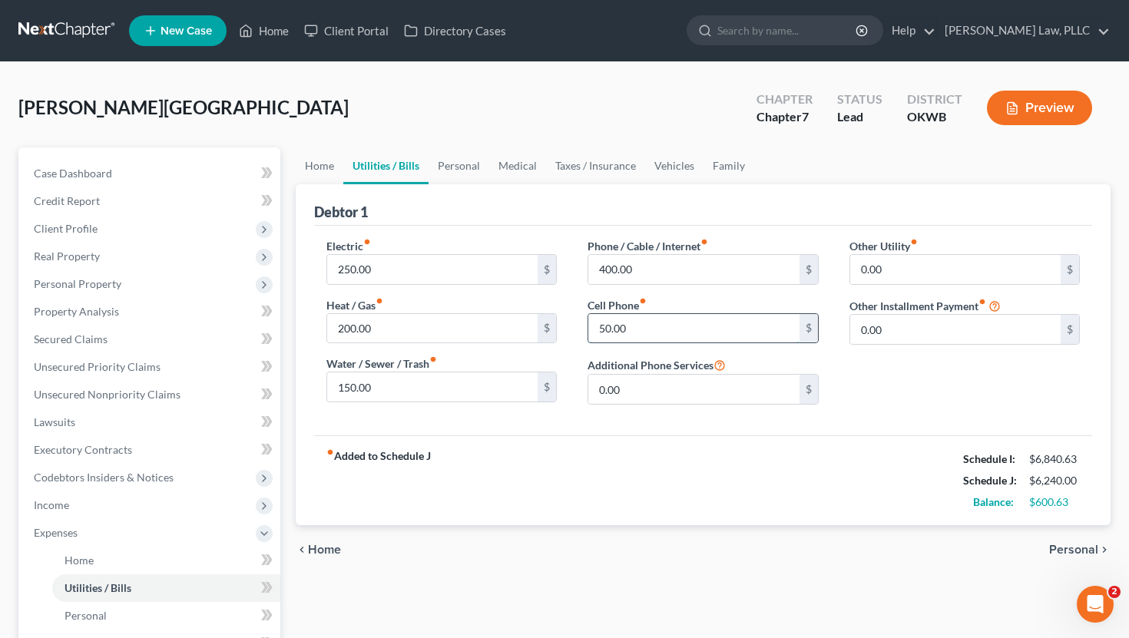
click at [614, 332] on input "50.00" at bounding box center [693, 328] width 211 height 29
type input "100"
click at [601, 548] on div "chevron_left Home Personal chevron_right" at bounding box center [704, 549] width 816 height 49
click at [465, 160] on link "Personal" at bounding box center [459, 165] width 61 height 37
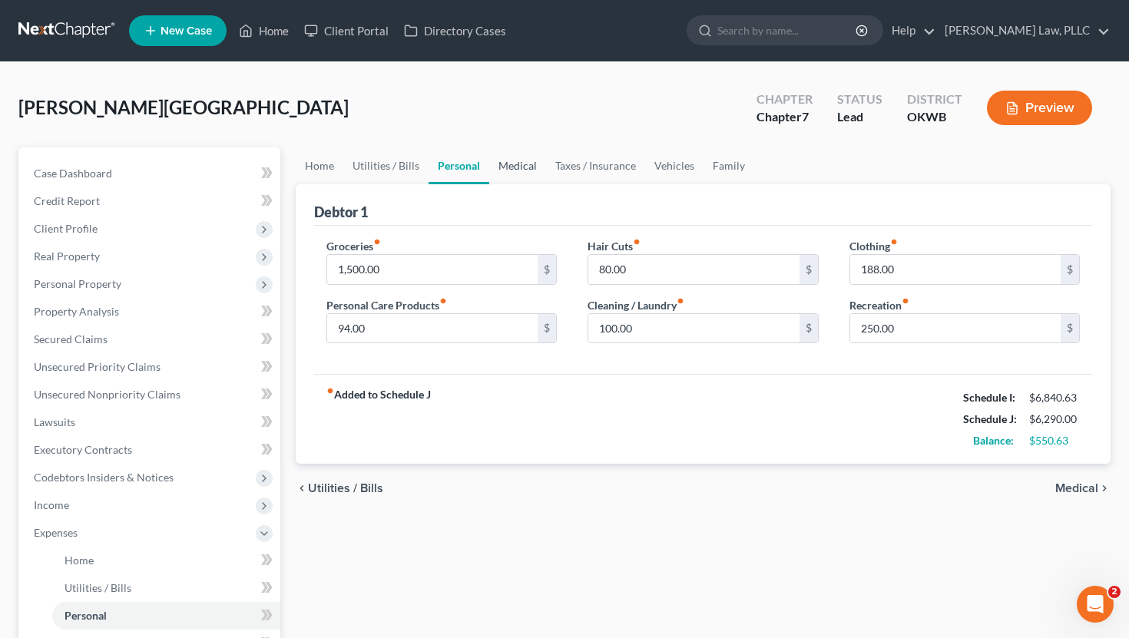
click at [503, 161] on link "Medical" at bounding box center [517, 165] width 57 height 37
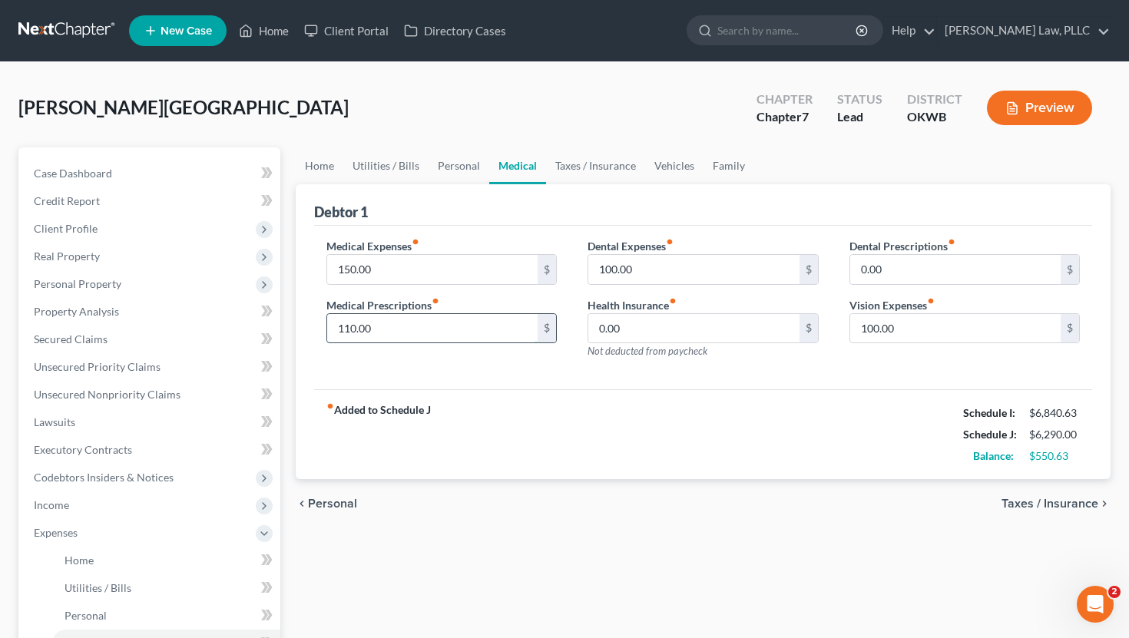
click at [424, 321] on input "110.00" at bounding box center [432, 328] width 211 height 29
type input "150"
click at [578, 174] on link "Taxes / Insurance" at bounding box center [595, 165] width 99 height 37
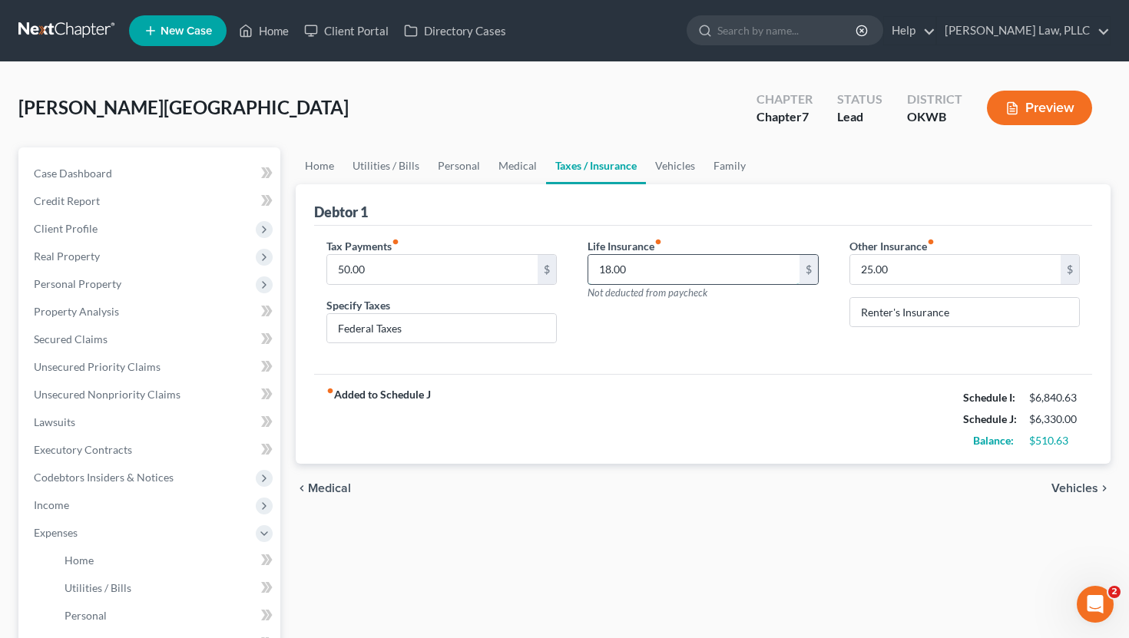
click at [643, 271] on input "18.00" at bounding box center [693, 269] width 211 height 29
click at [624, 527] on div "Home Utilities / Bills Personal Medical Taxes / Insurance Vehicles Family Debto…" at bounding box center [703, 549] width 831 height 804
click at [137, 350] on link "Secured Claims" at bounding box center [151, 340] width 259 height 28
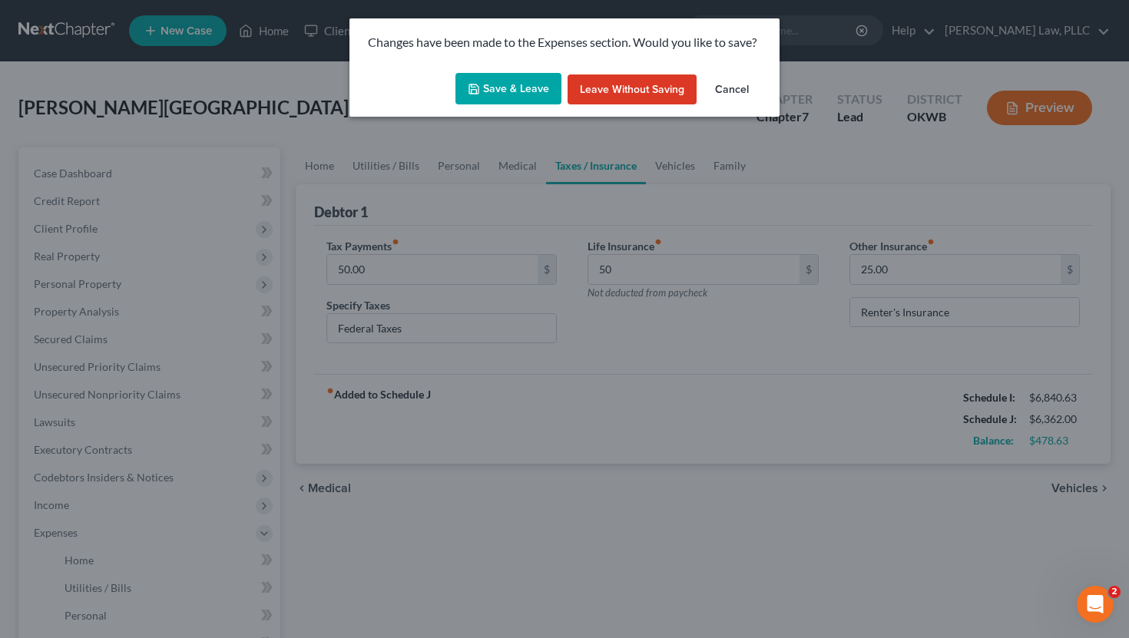
click at [507, 97] on button "Save & Leave" at bounding box center [508, 89] width 106 height 32
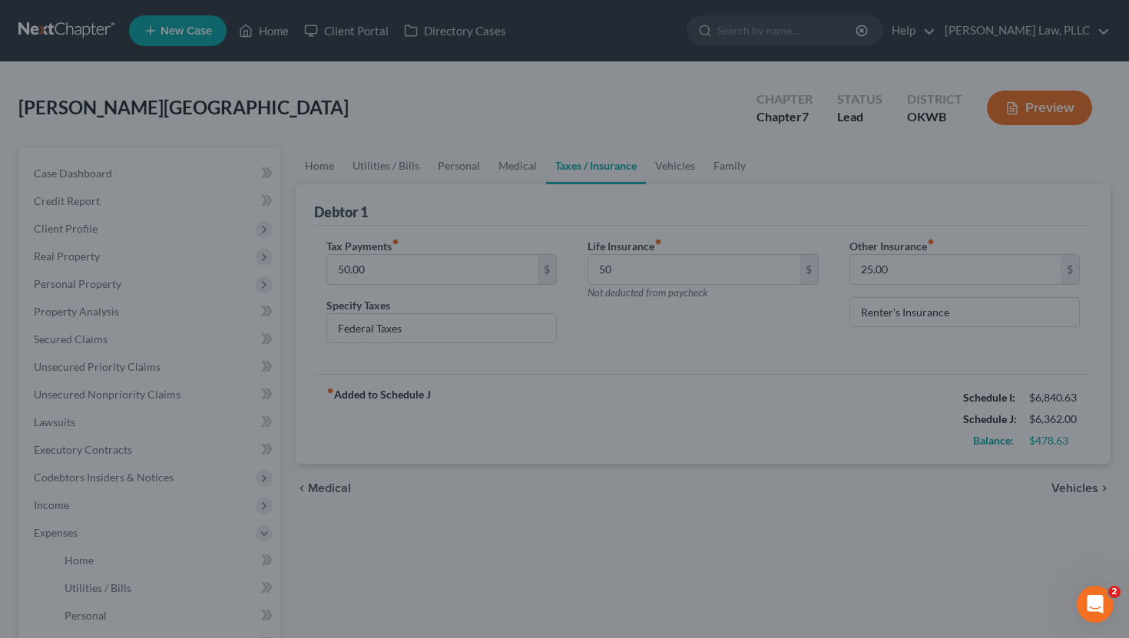
type input "50.00"
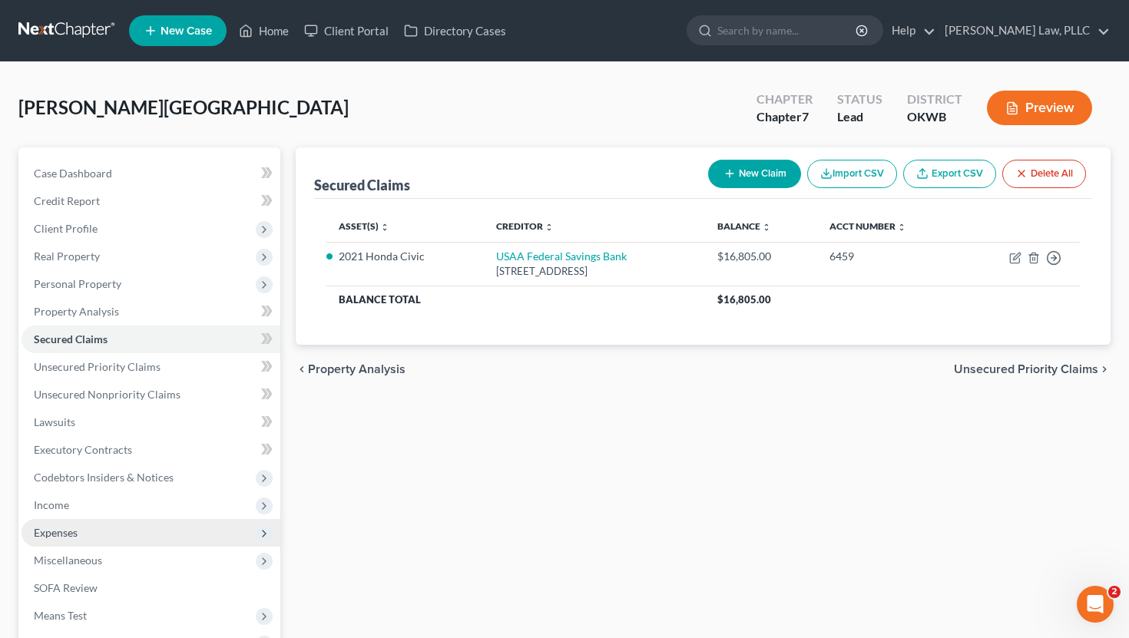
click at [95, 533] on span "Expenses" at bounding box center [151, 533] width 259 height 28
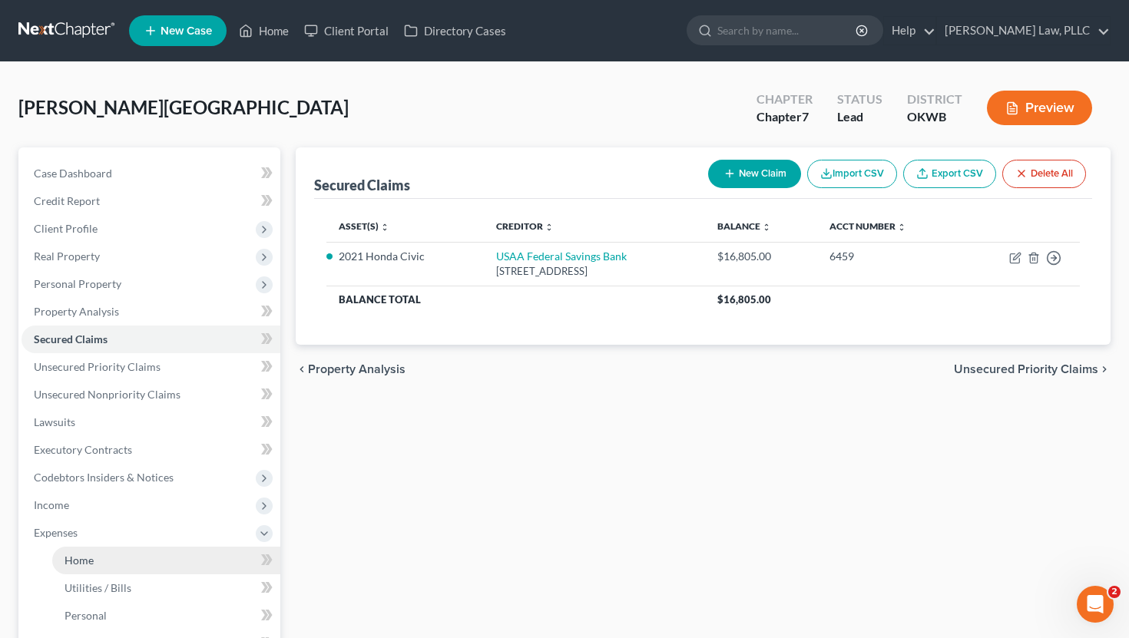
click at [171, 560] on link "Home" at bounding box center [166, 561] width 228 height 28
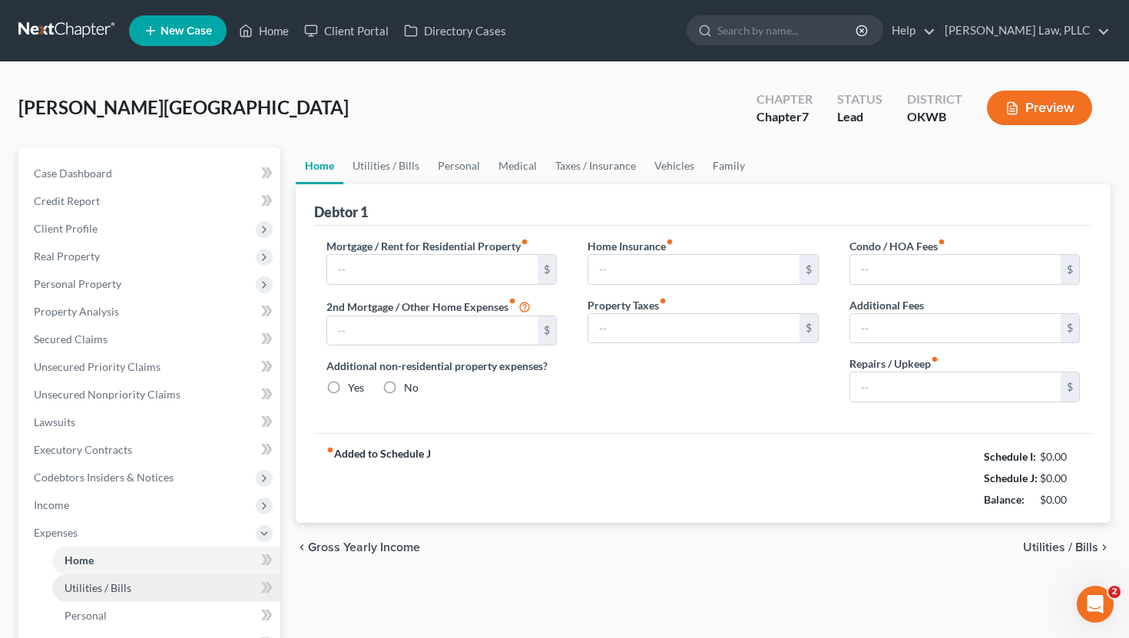
type input "1,000.00"
type input "0.00"
radio input "true"
type input "0.00"
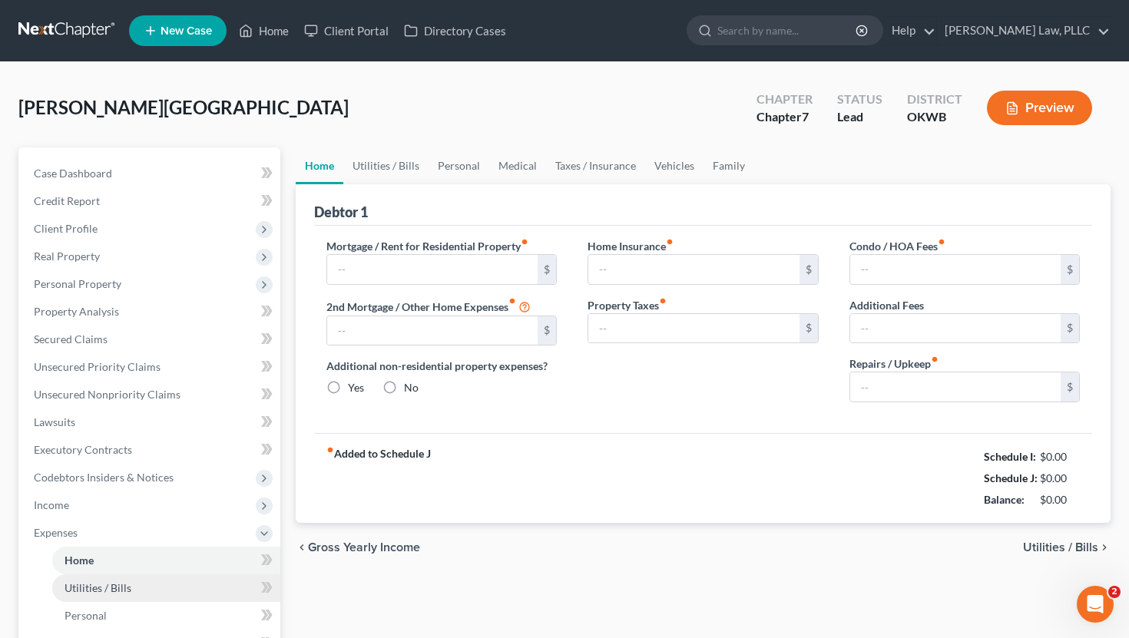
type input "0.00"
type input "125.00"
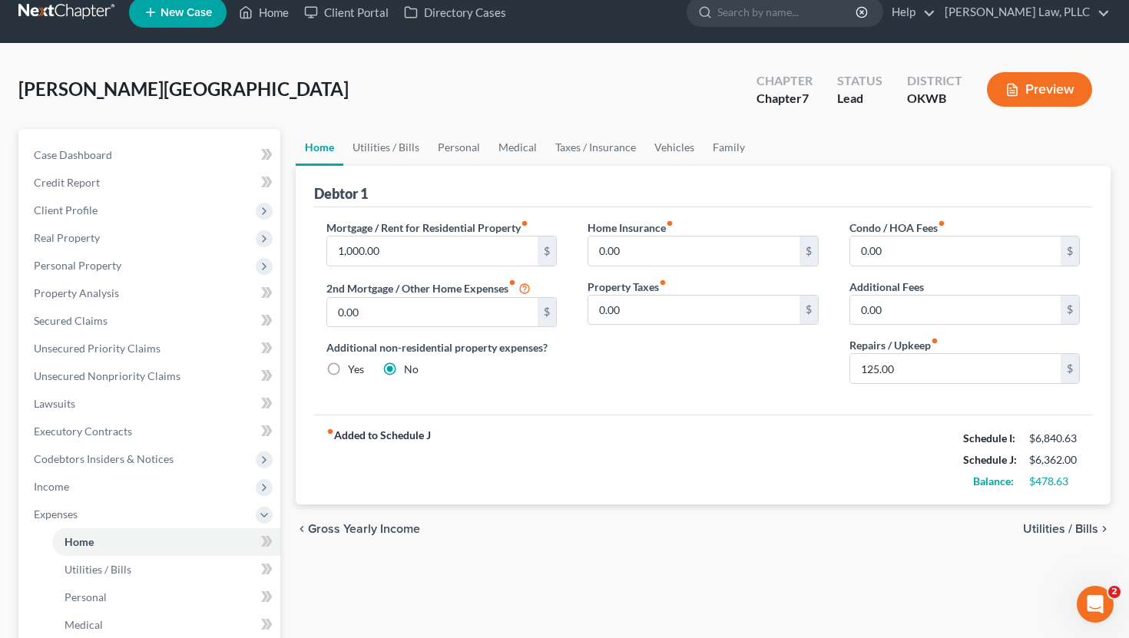
scroll to position [10, 0]
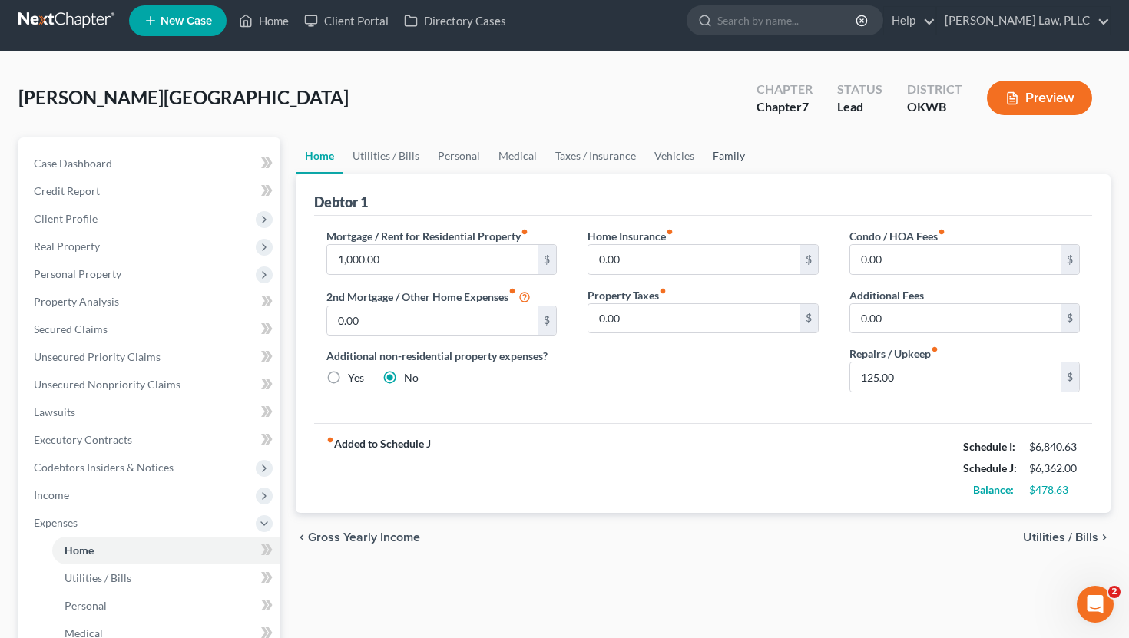
click at [729, 159] on link "Family" at bounding box center [729, 155] width 51 height 37
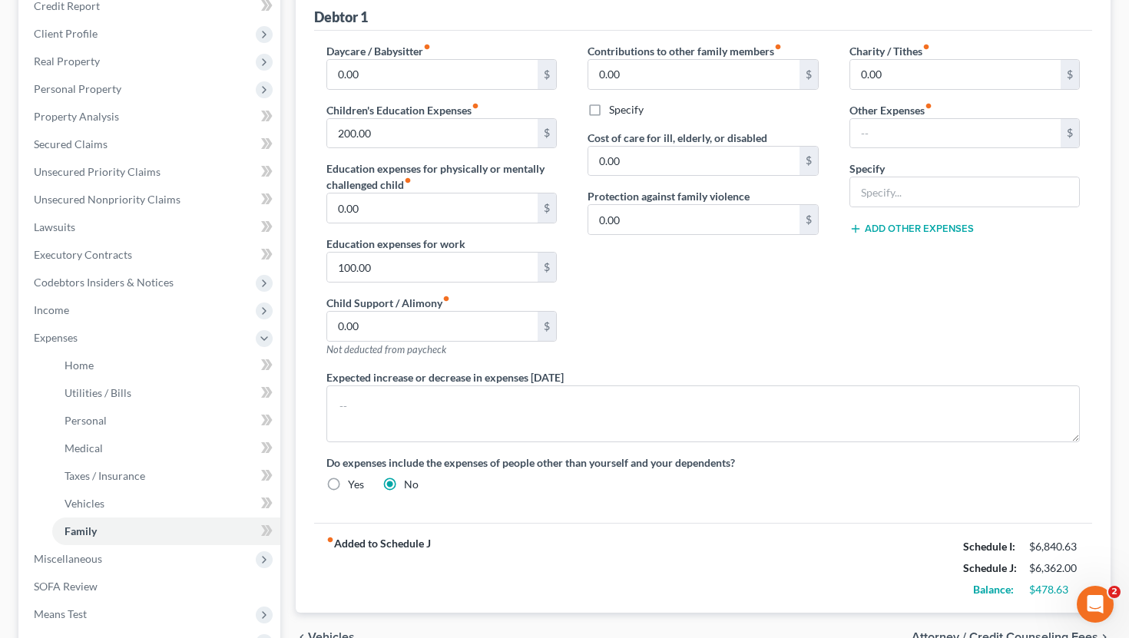
scroll to position [190, 0]
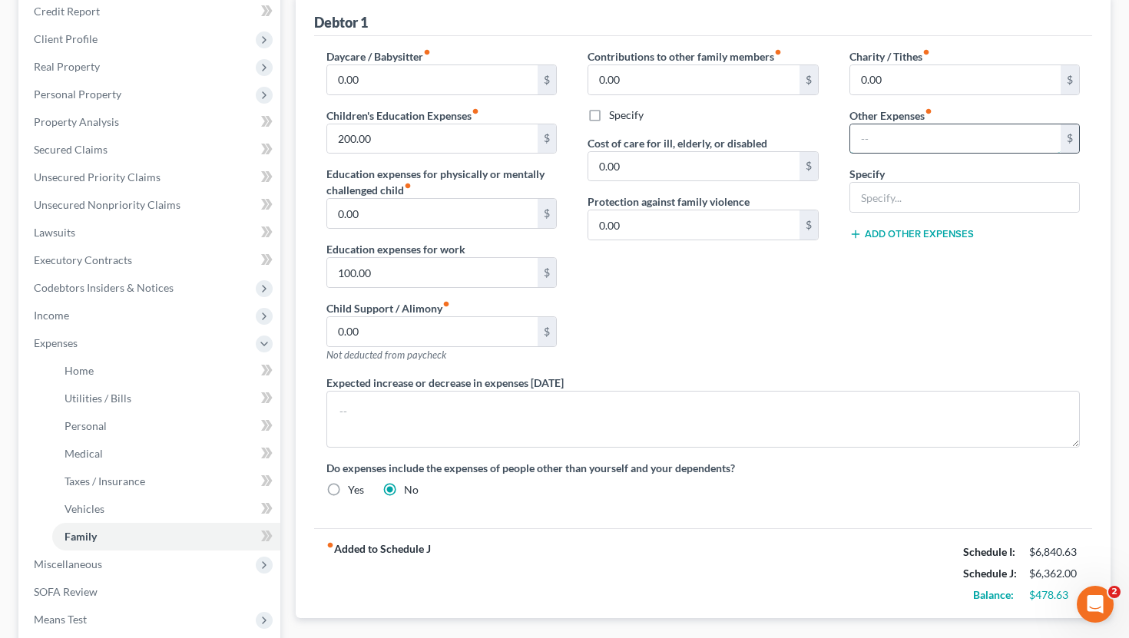
click at [869, 134] on input "text" at bounding box center [955, 138] width 211 height 29
type input "475"
type input "Deduction of VA Disability Income"
click at [845, 351] on div "Charity / Tithes fiber_manual_record 0.00 $ Other Expenses fiber_manual_record …" at bounding box center [965, 211] width 262 height 326
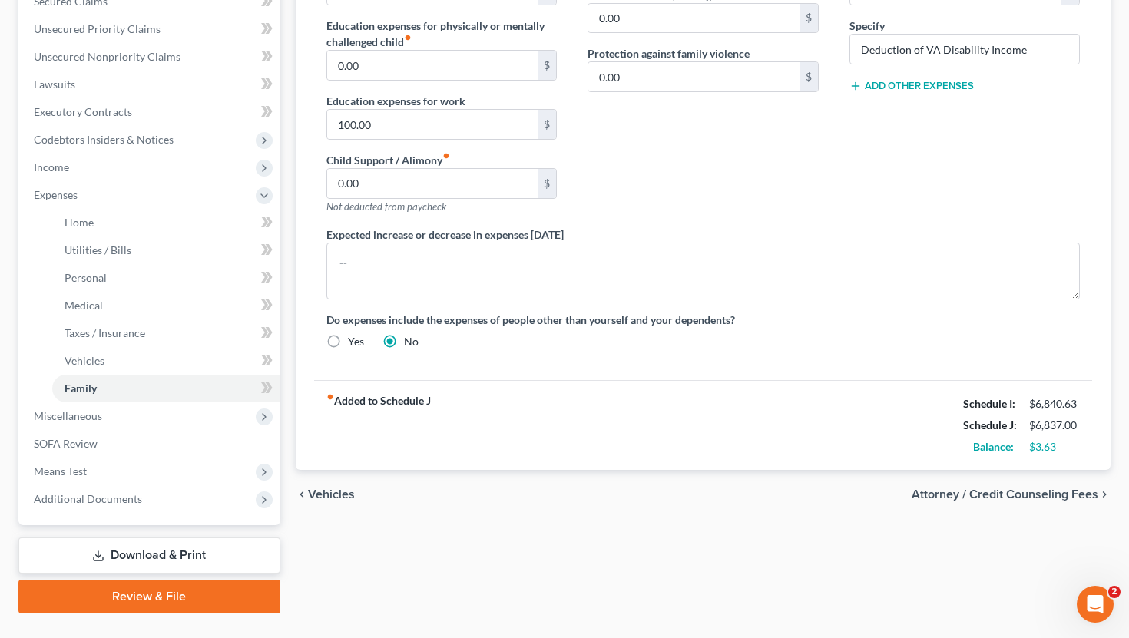
scroll to position [370, 0]
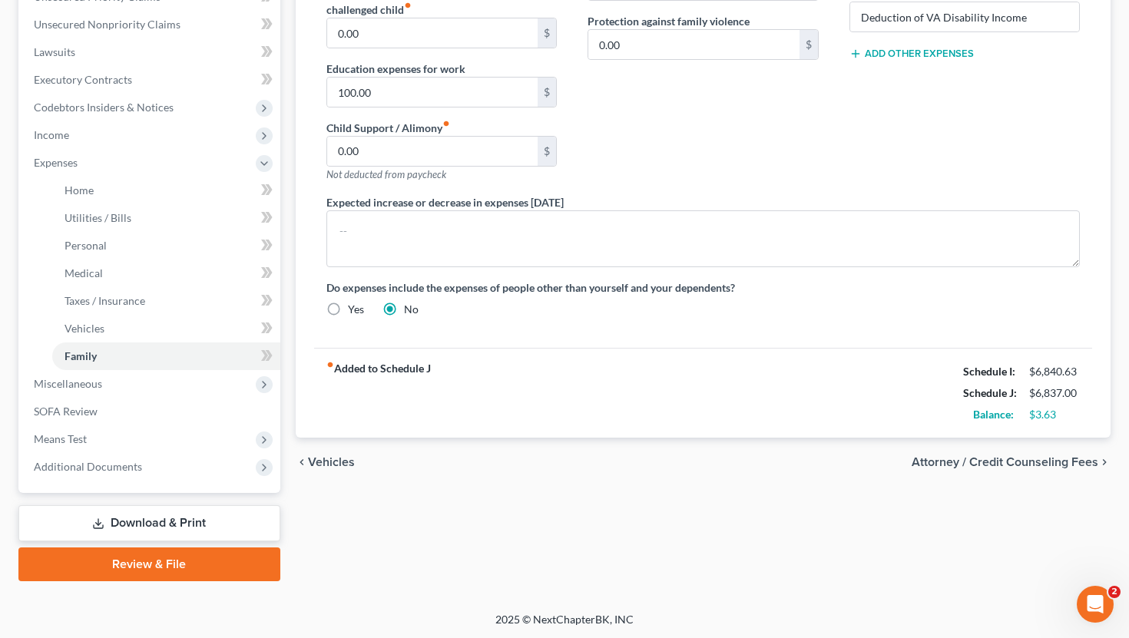
click at [241, 515] on link "Download & Print" at bounding box center [149, 523] width 262 height 36
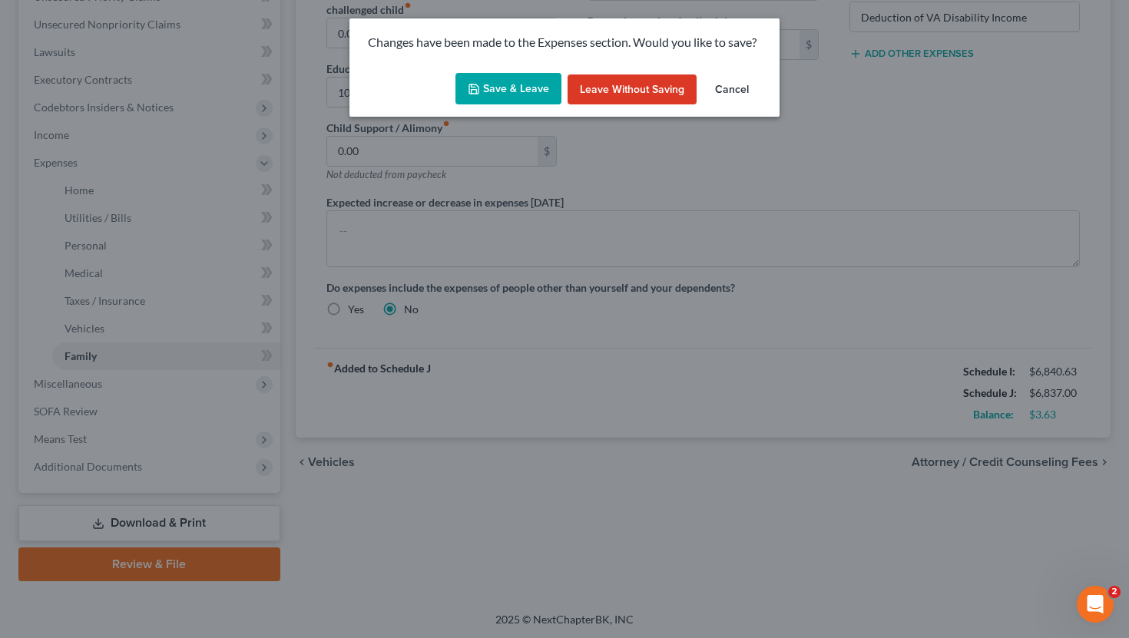
click at [525, 92] on button "Save & Leave" at bounding box center [508, 89] width 106 height 32
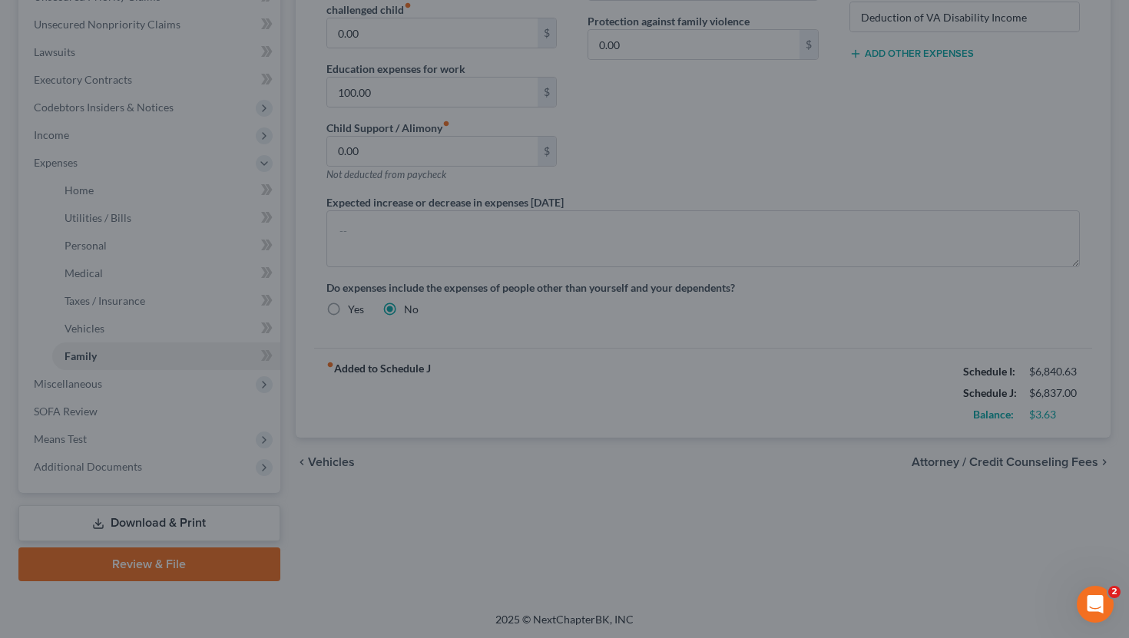
type input "475.00"
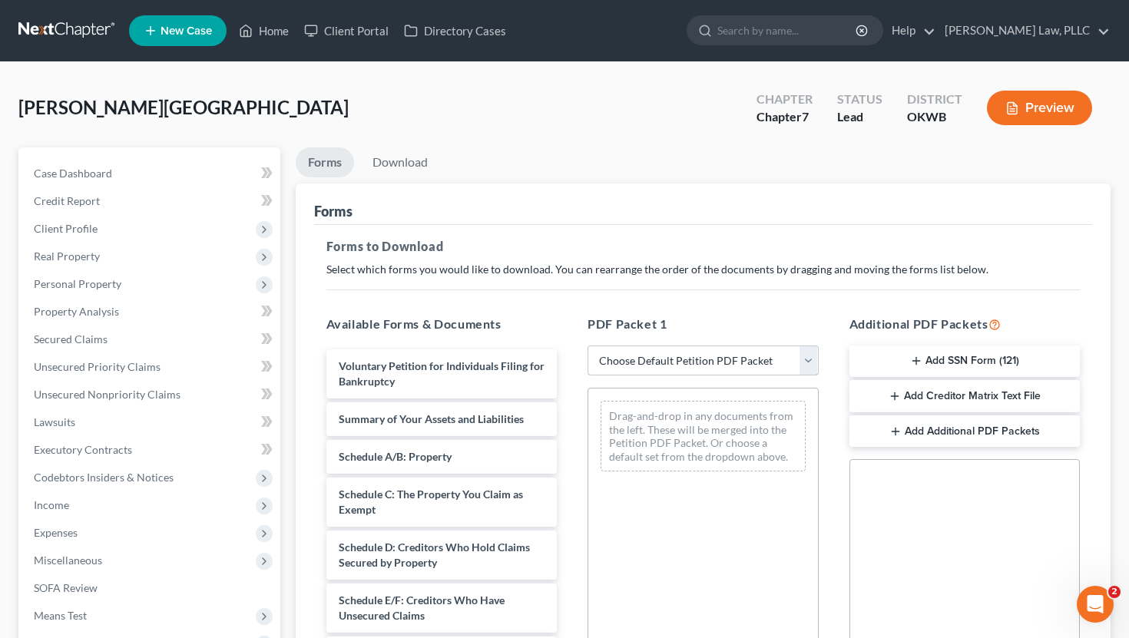
click at [747, 369] on select "Choose Default Petition PDF Packet Complete Bankruptcy Petition (all forms and …" at bounding box center [703, 361] width 231 height 31
select select "0"
click at [588, 346] on select "Choose Default Petition PDF Packet Complete Bankruptcy Petition (all forms and …" at bounding box center [703, 361] width 231 height 31
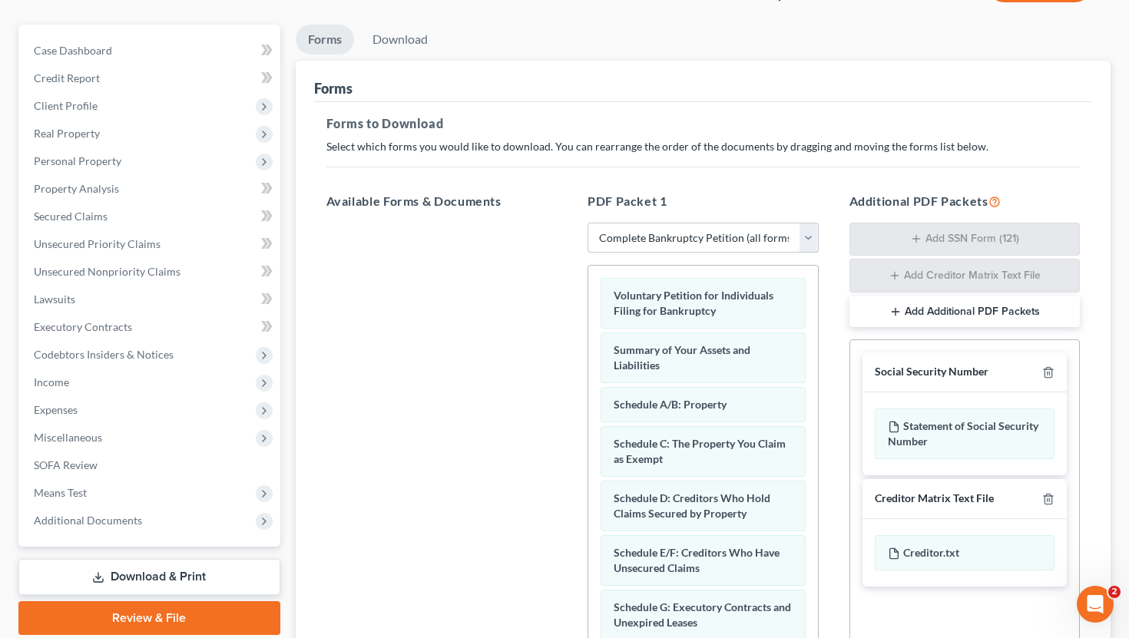
scroll to position [311, 0]
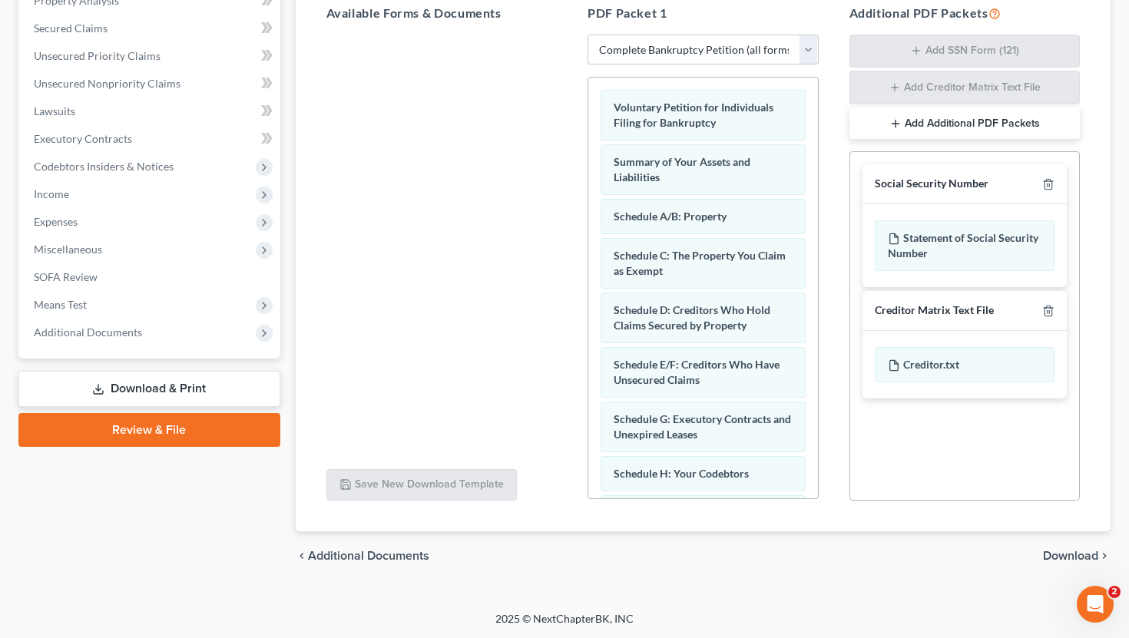
click at [1080, 558] on span "Download" at bounding box center [1070, 556] width 55 height 12
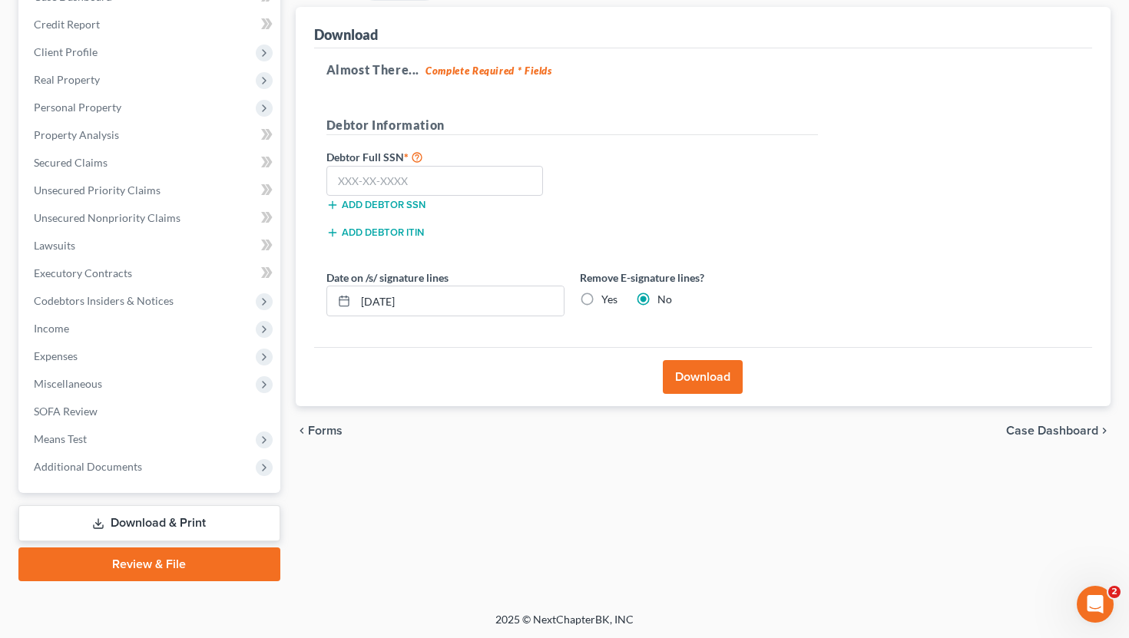
click at [502, 200] on div "Add debtor SSN" at bounding box center [445, 203] width 253 height 15
click at [502, 188] on input "text" at bounding box center [434, 181] width 217 height 31
type input "512-98-9869"
click at [687, 376] on button "Download" at bounding box center [703, 377] width 80 height 34
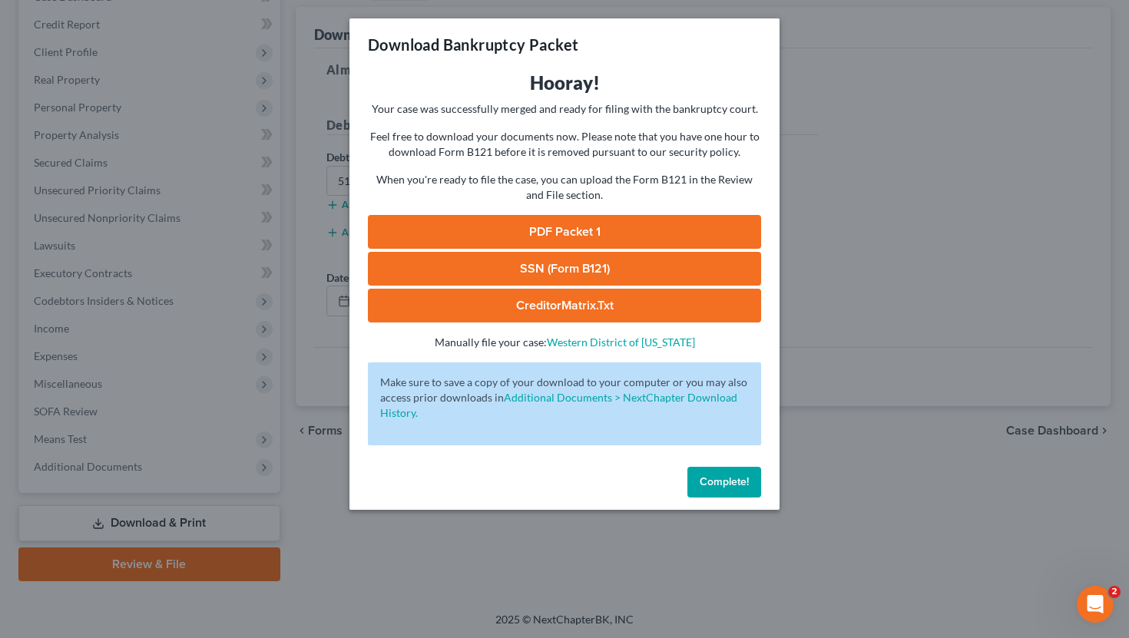
click at [595, 223] on link "PDF Packet 1" at bounding box center [564, 232] width 393 height 34
